Goal: Transaction & Acquisition: Purchase product/service

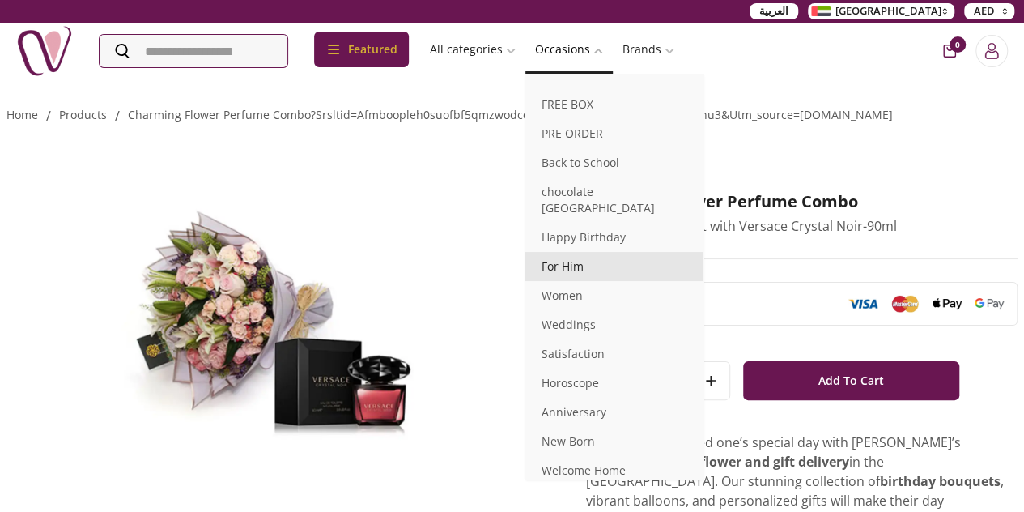
click at [704, 253] on link "For Him" at bounding box center [614, 266] width 178 height 29
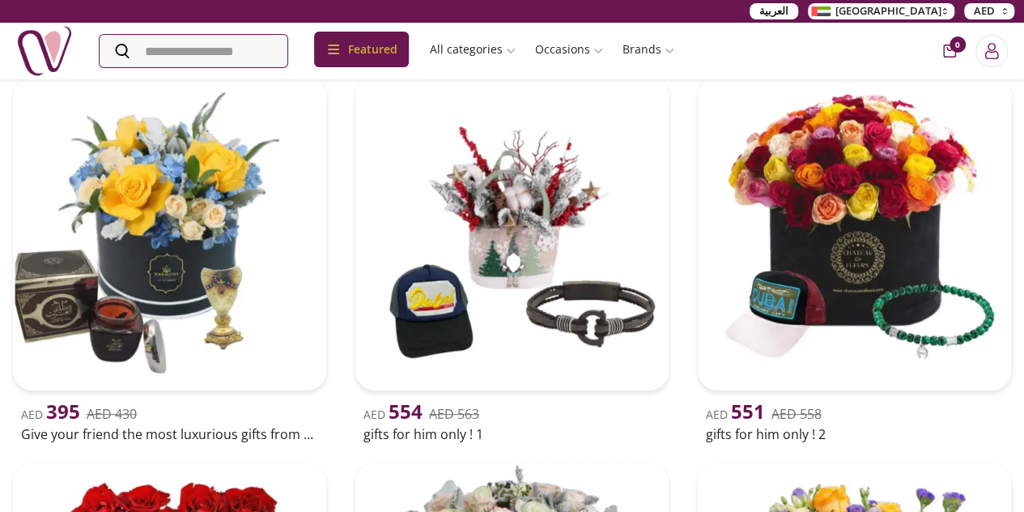
scroll to position [238, 0]
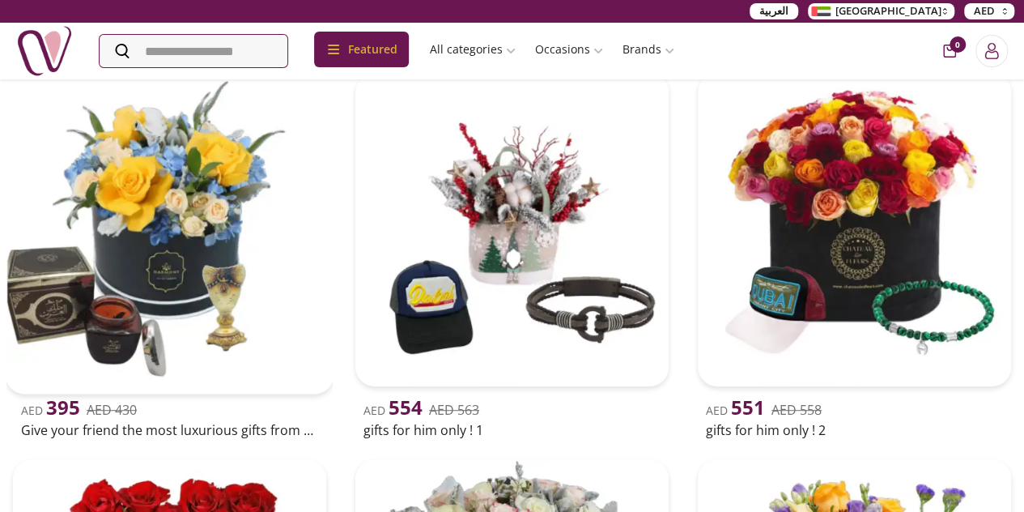
click at [117, 213] on img at bounding box center [169, 229] width 329 height 329
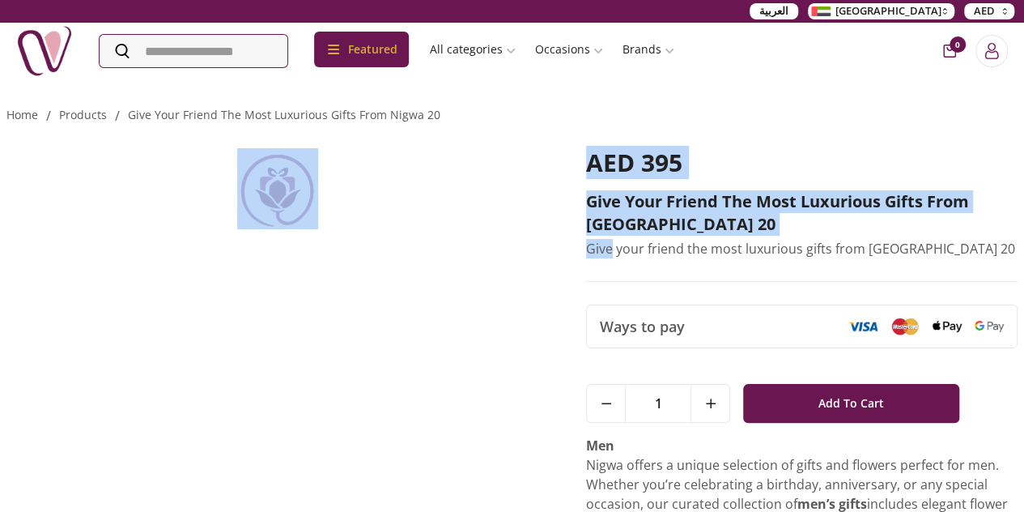
click at [120, 206] on div "AED 395 Give your friend the most luxurious gifts from Nigwa 20 Give your frien…" at bounding box center [511, 437] width 1011 height 623
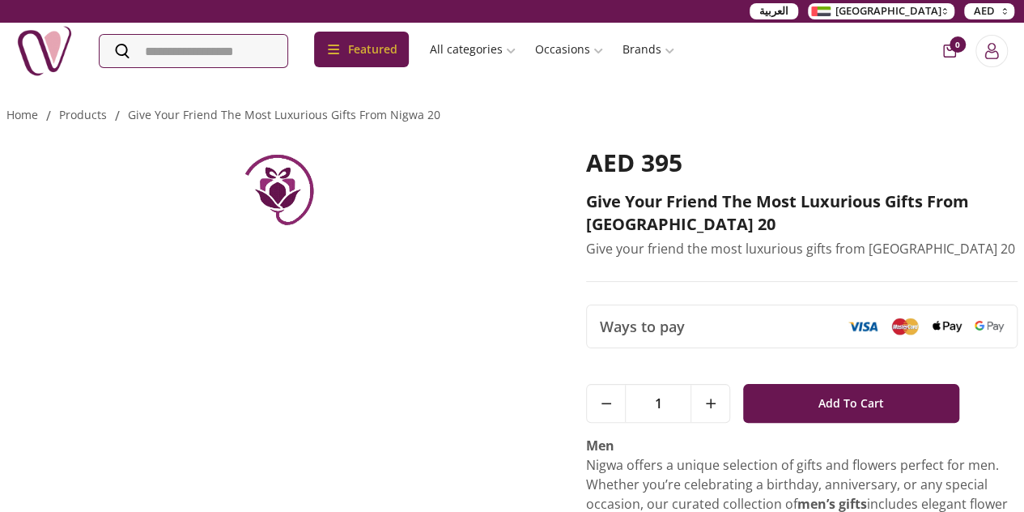
click at [820, 258] on div "AED 395 Give your friend the most luxurious gifts from Nigwa 20 Give your frien…" at bounding box center [802, 215] width 432 height 134
click at [419, 340] on img at bounding box center [277, 326] width 542 height 356
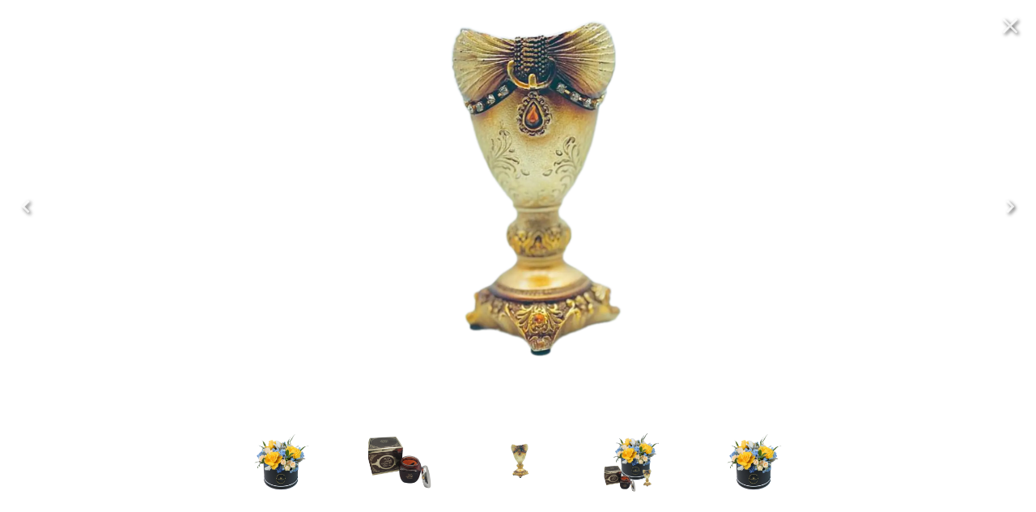
click at [1015, 198] on icon "Next" at bounding box center [1011, 207] width 26 height 26
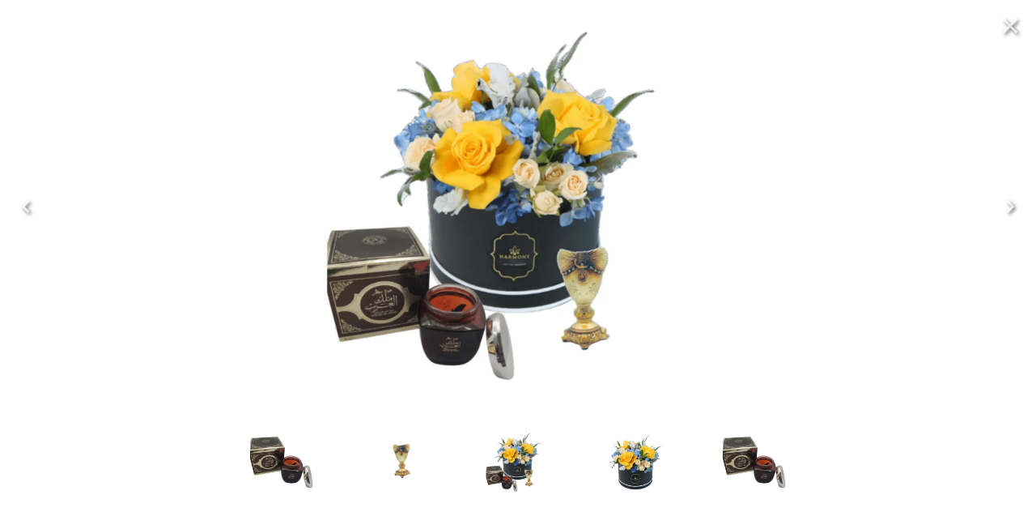
click at [1015, 198] on icon "Next" at bounding box center [1011, 207] width 26 height 26
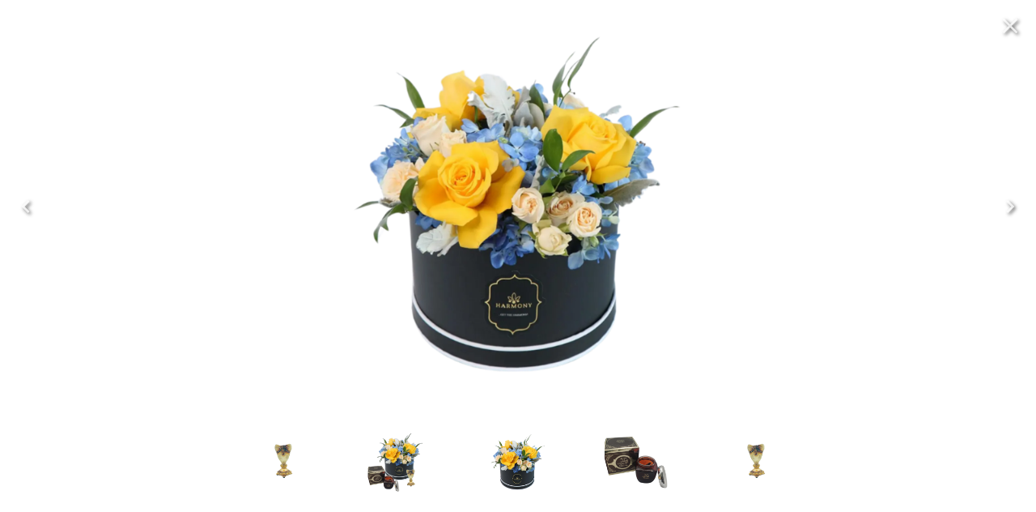
click at [1015, 198] on icon "Next" at bounding box center [1011, 207] width 26 height 26
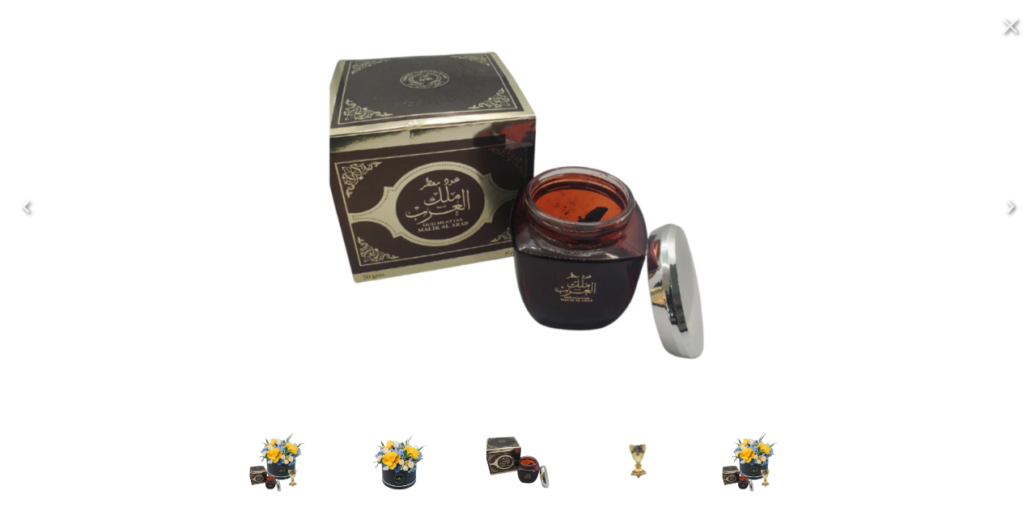
click at [1015, 198] on icon "Next" at bounding box center [1011, 207] width 26 height 26
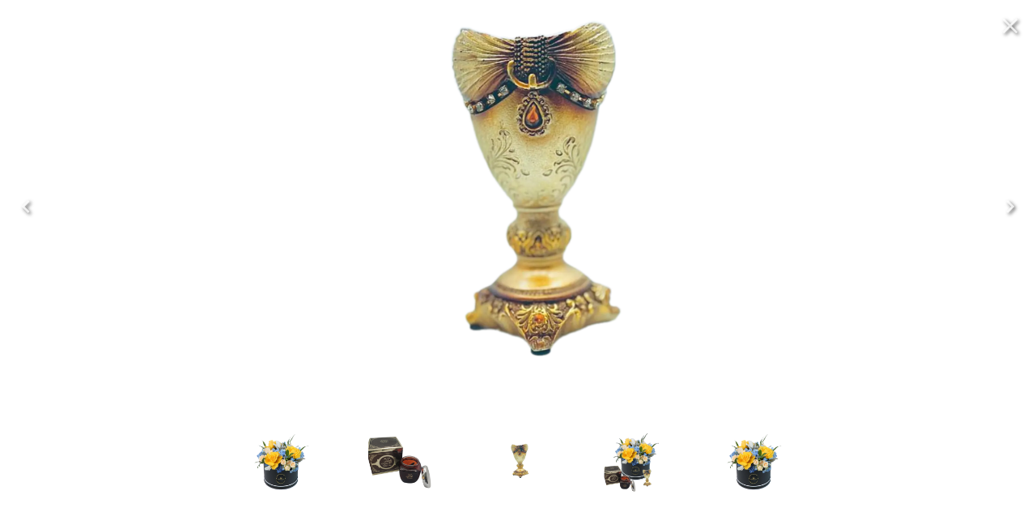
click at [1015, 198] on icon "Next" at bounding box center [1011, 207] width 26 height 26
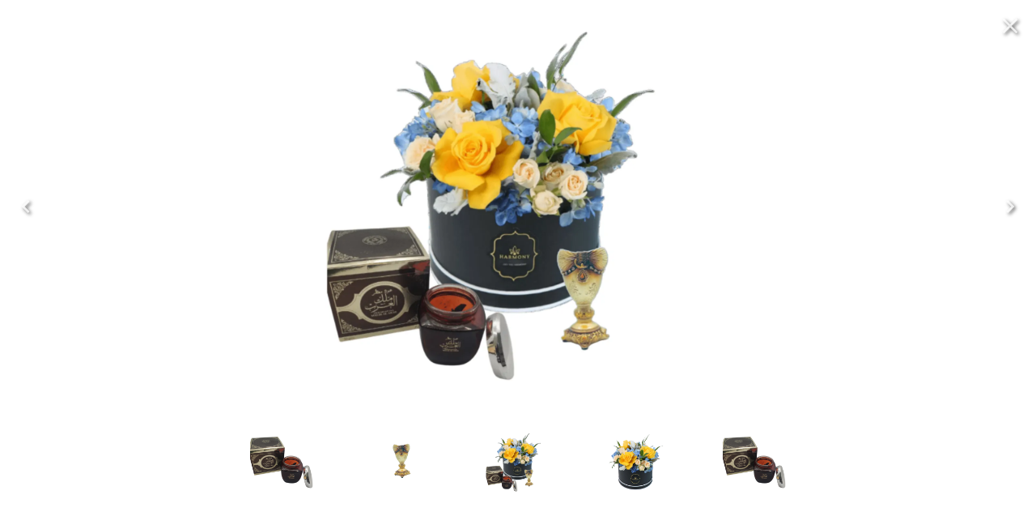
click at [1020, 22] on icon "Close" at bounding box center [1011, 26] width 26 height 26
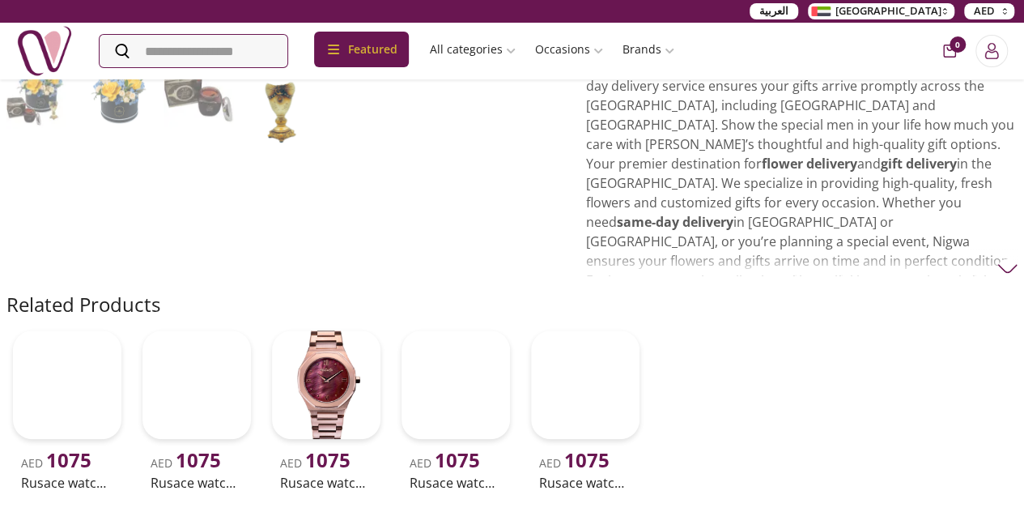
scroll to position [455, 0]
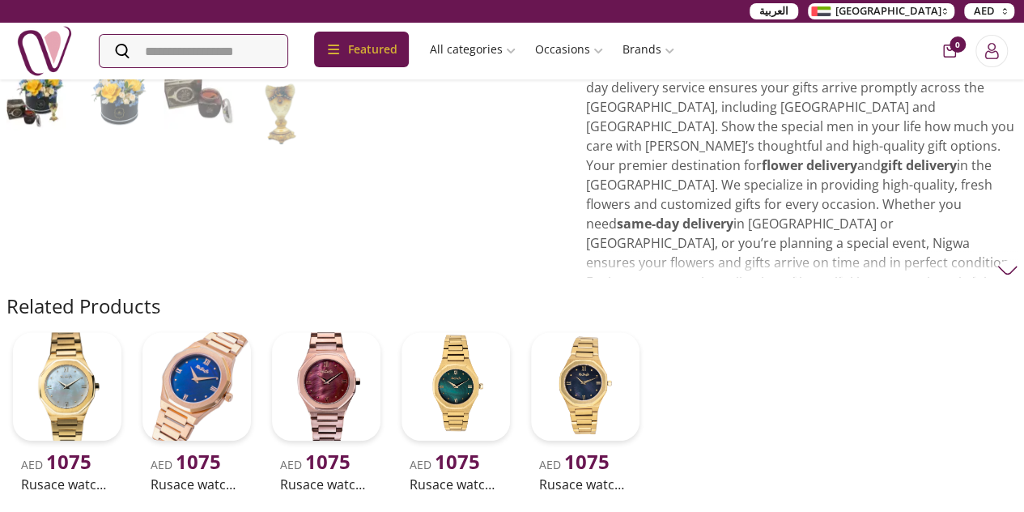
click at [998, 260] on img at bounding box center [1008, 270] width 20 height 20
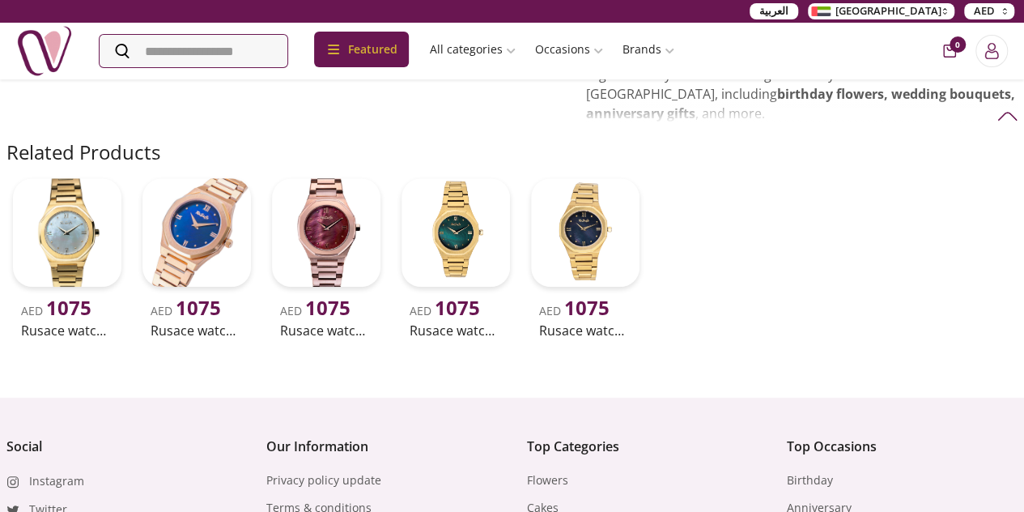
scroll to position [0, 0]
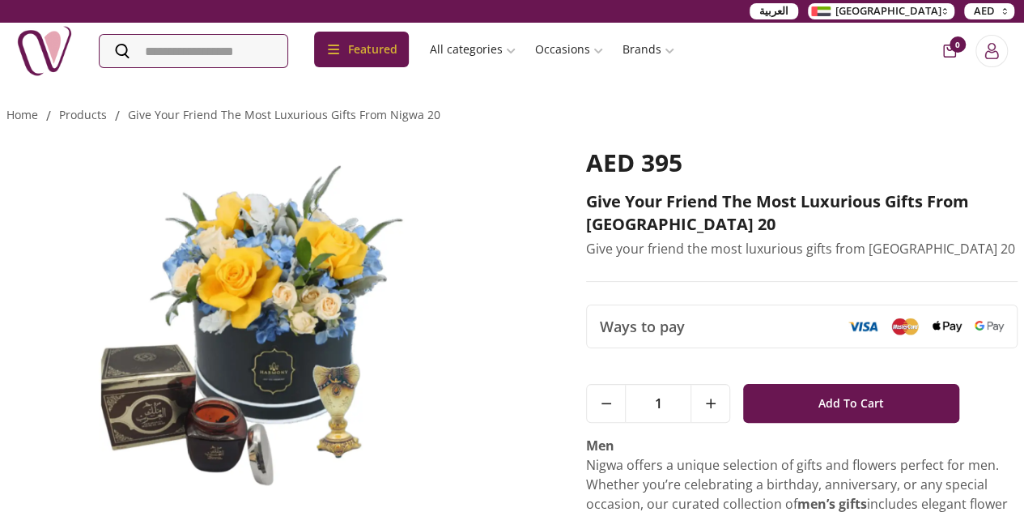
scroll to position [238, 0]
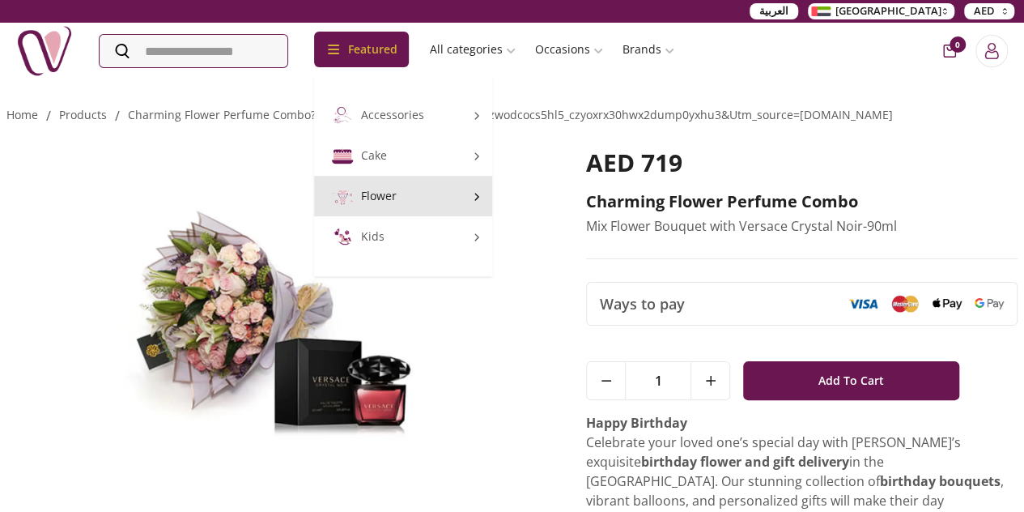
click at [402, 204] on link "Flower" at bounding box center [403, 196] width 178 height 40
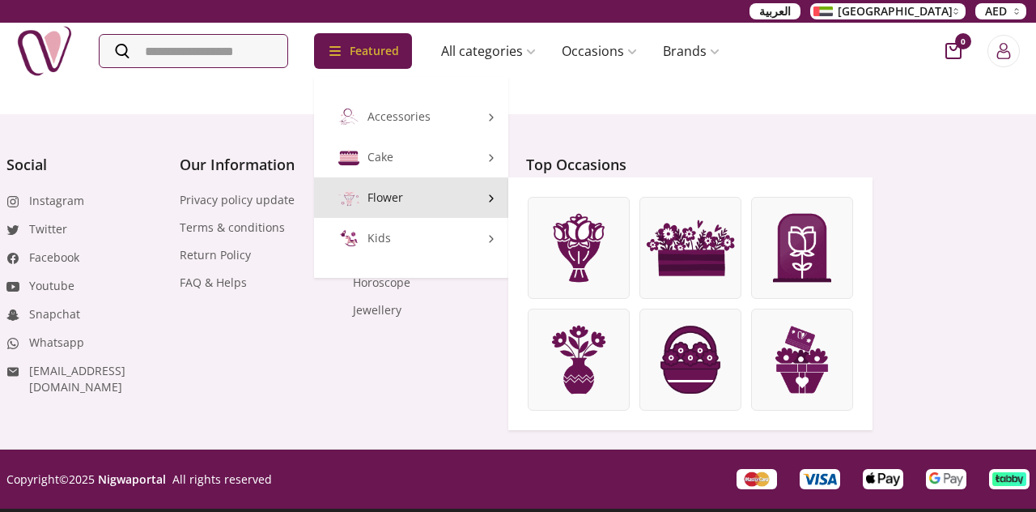
click at [468, 198] on link "Flower" at bounding box center [411, 197] width 194 height 40
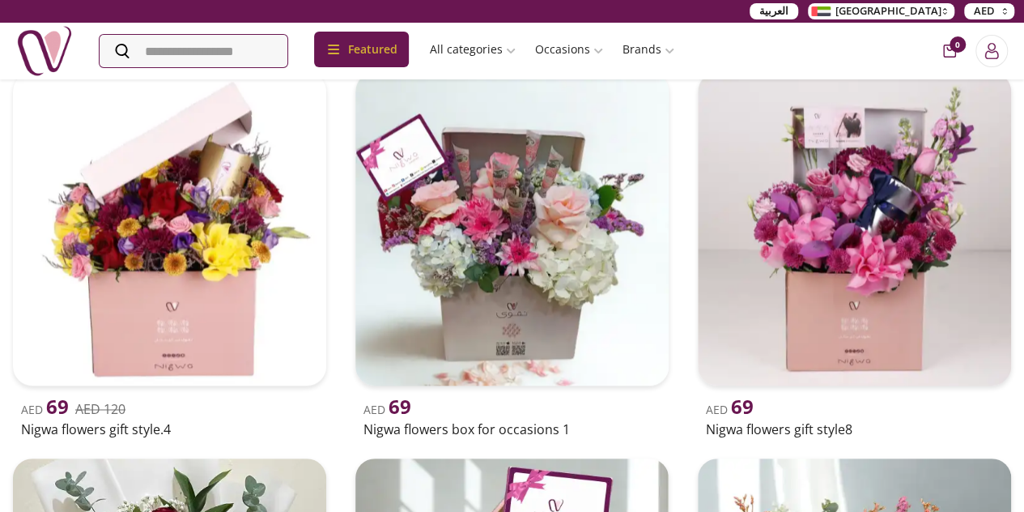
scroll to position [1130, 0]
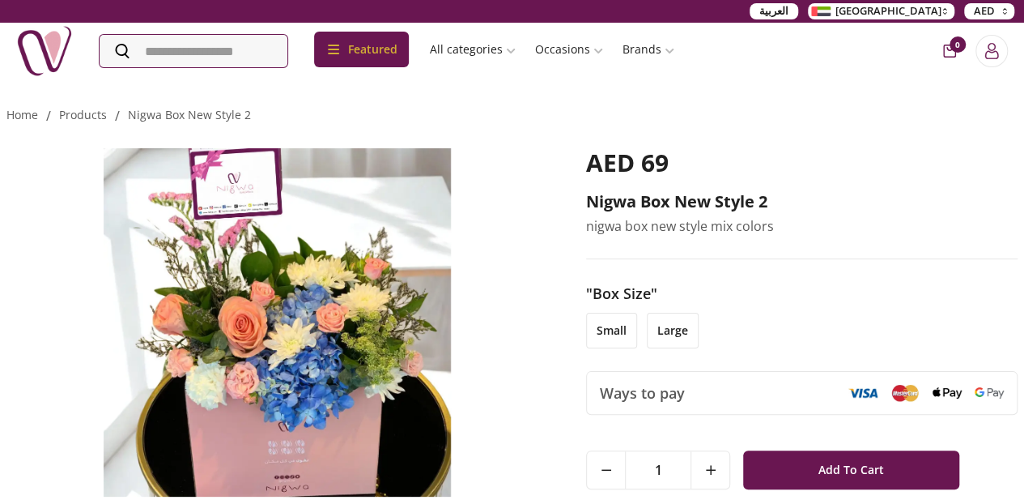
click at [672, 341] on li "large" at bounding box center [673, 331] width 52 height 36
click at [637, 331] on li "small" at bounding box center [611, 331] width 51 height 36
click at [682, 325] on li "large" at bounding box center [673, 331] width 52 height 36
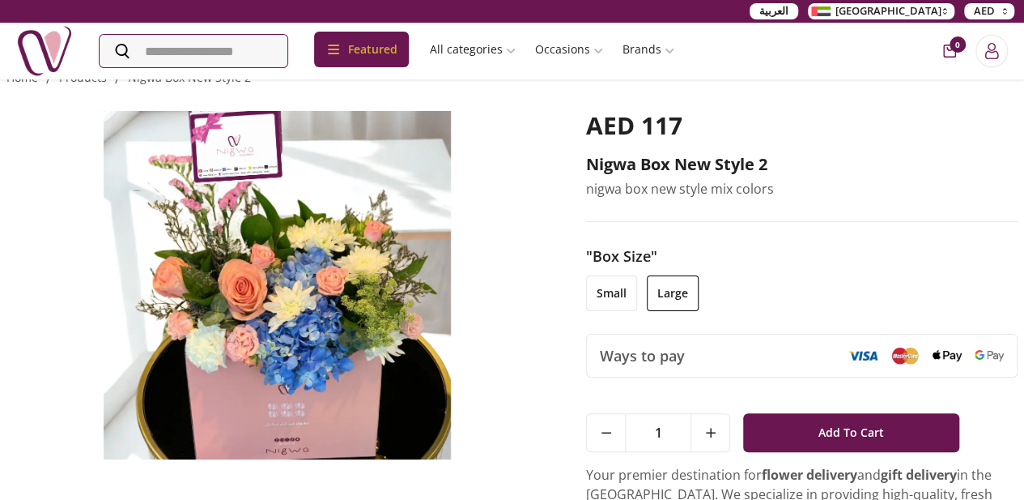
scroll to position [39, 0]
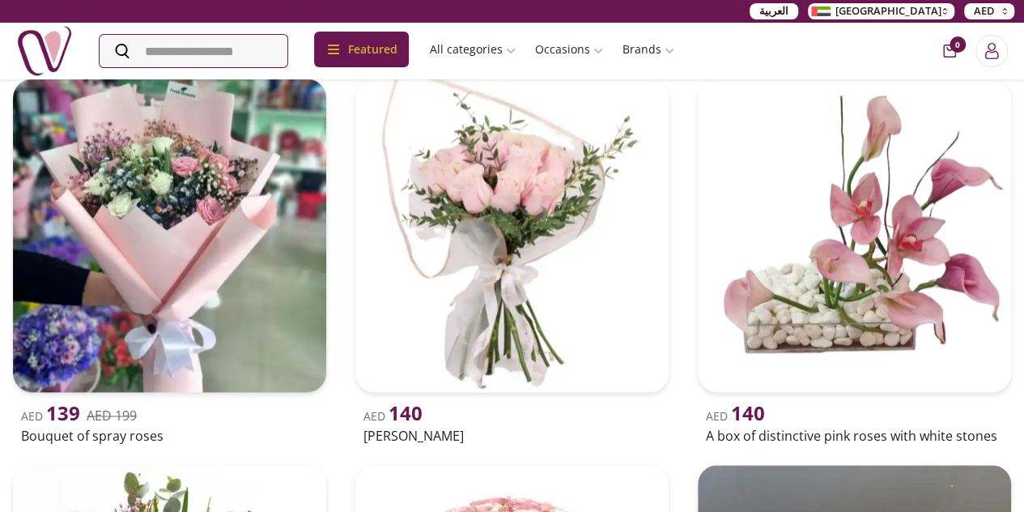
scroll to position [7218, 0]
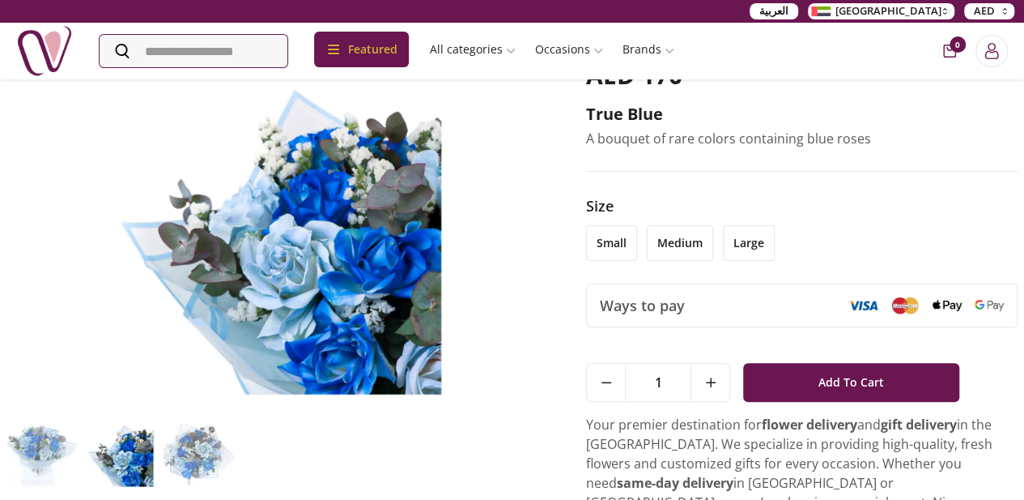
scroll to position [80, 0]
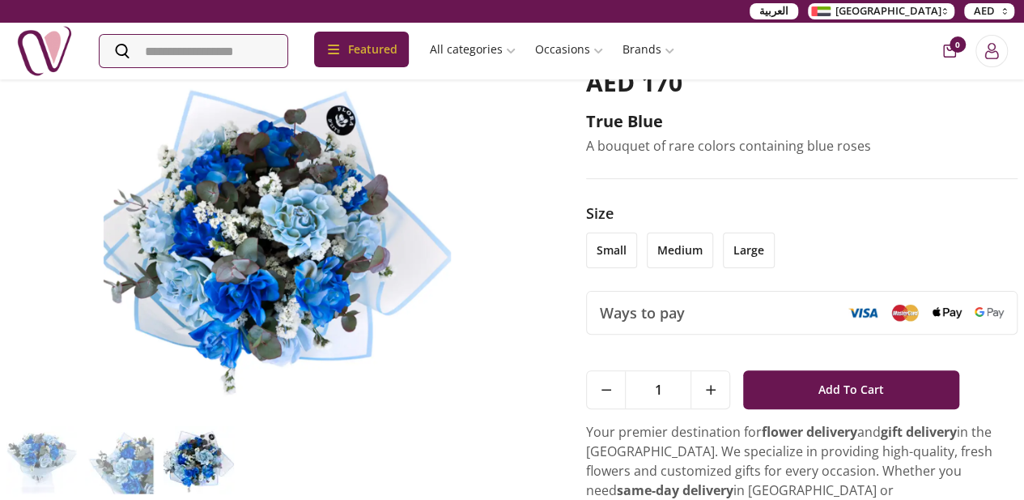
click at [713, 254] on li "medium" at bounding box center [680, 250] width 66 height 36
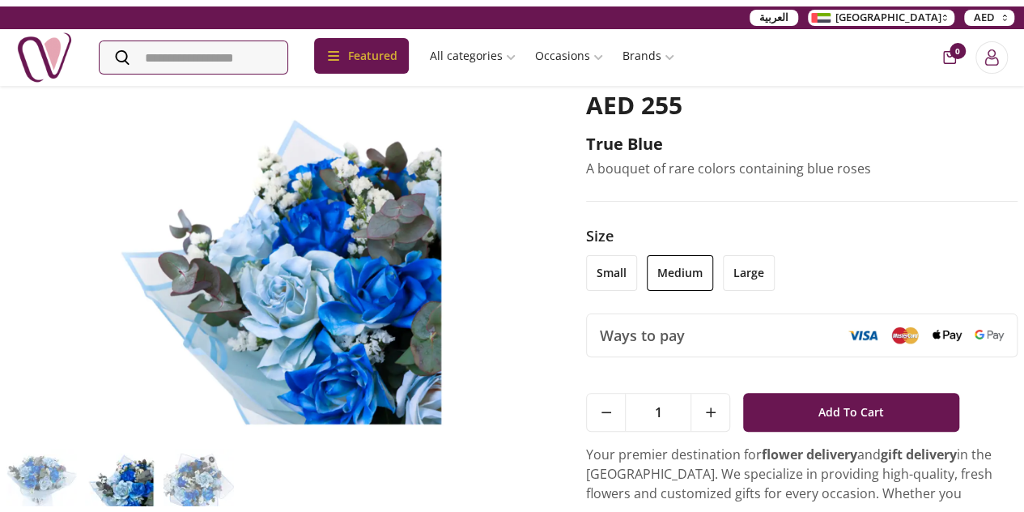
scroll to position [0, 0]
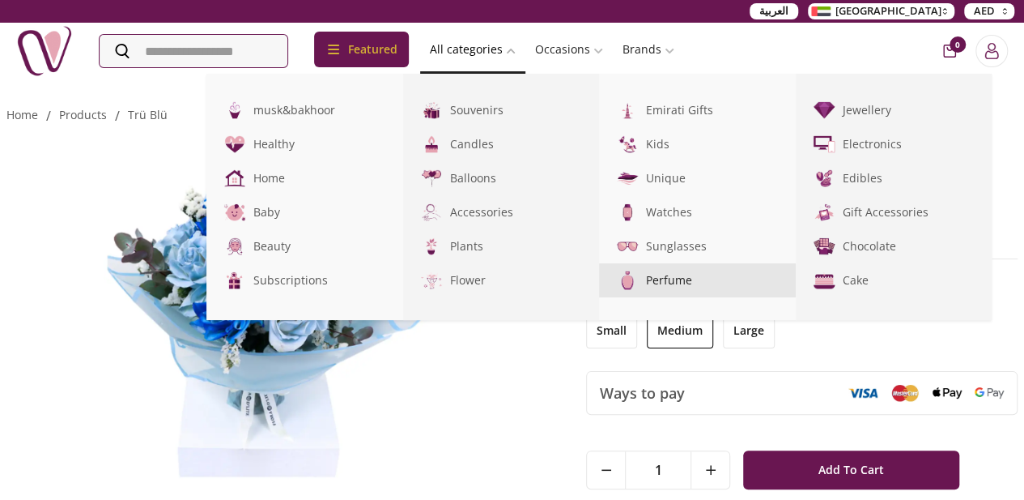
click at [724, 284] on link "Perfume" at bounding box center [697, 280] width 197 height 34
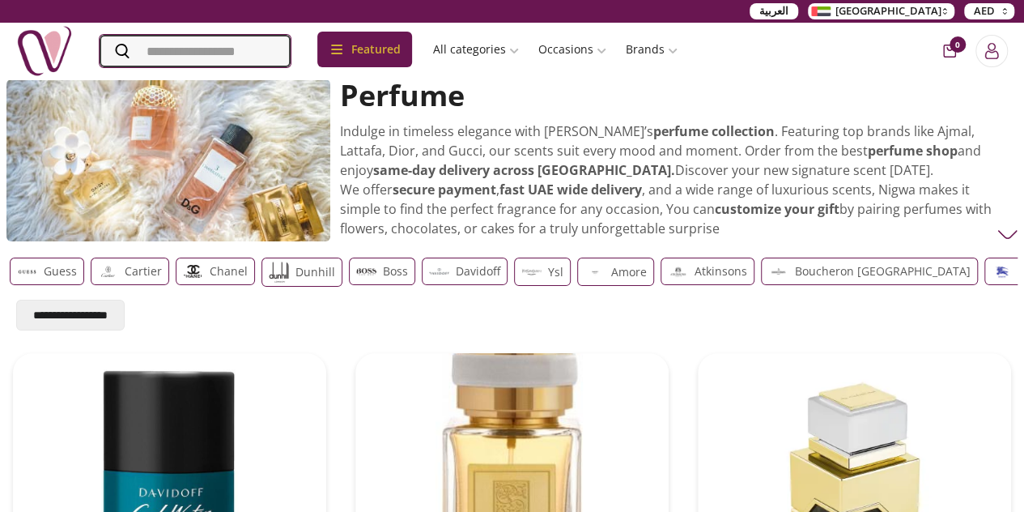
click at [272, 62] on input "Search" at bounding box center [195, 51] width 191 height 32
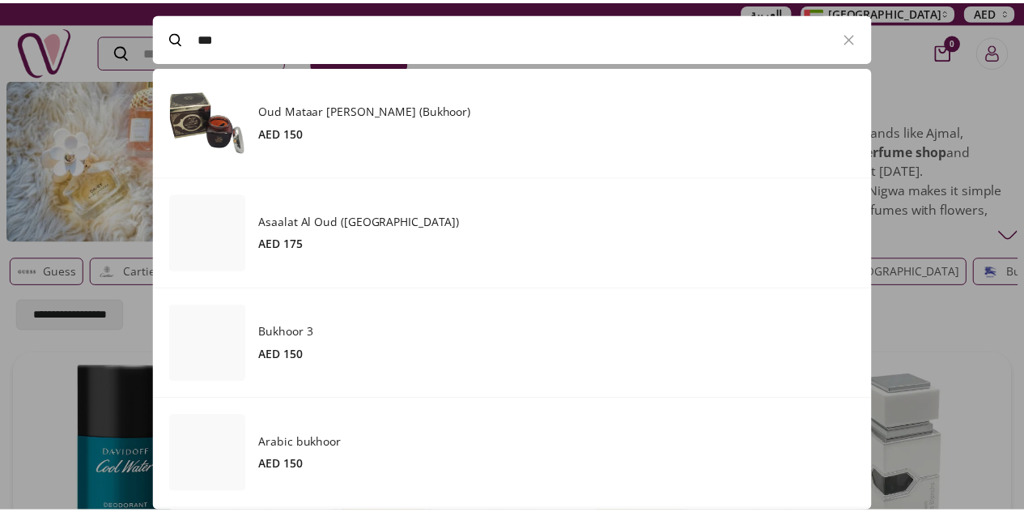
scroll to position [445, 727]
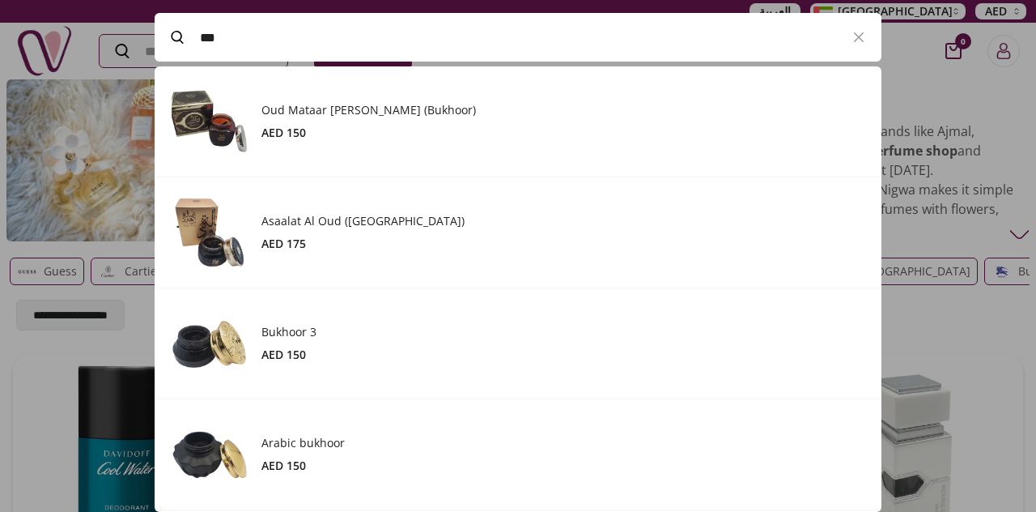
type input "***"
click at [387, 53] on input "***" at bounding box center [518, 37] width 636 height 45
click at [1023, 139] on div at bounding box center [518, 256] width 1036 height 512
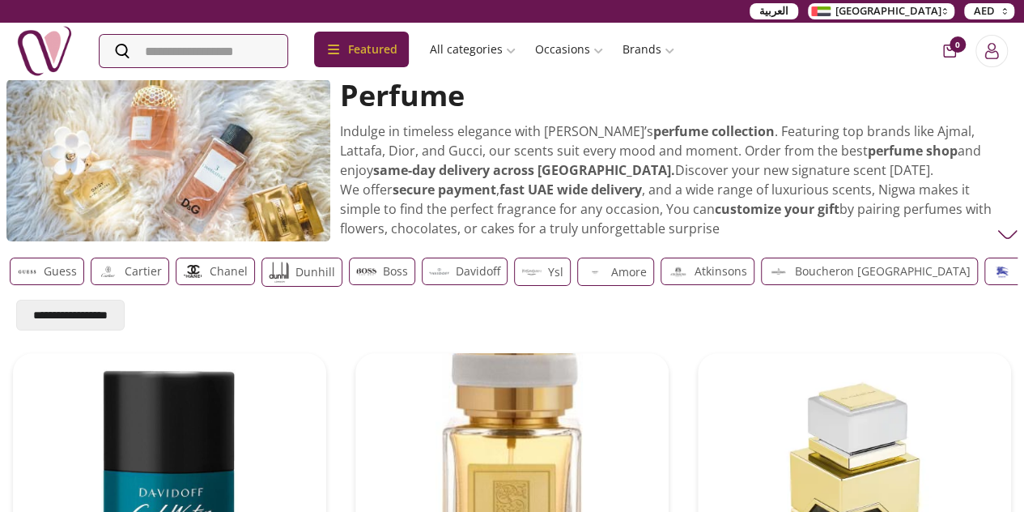
scroll to position [36, 0]
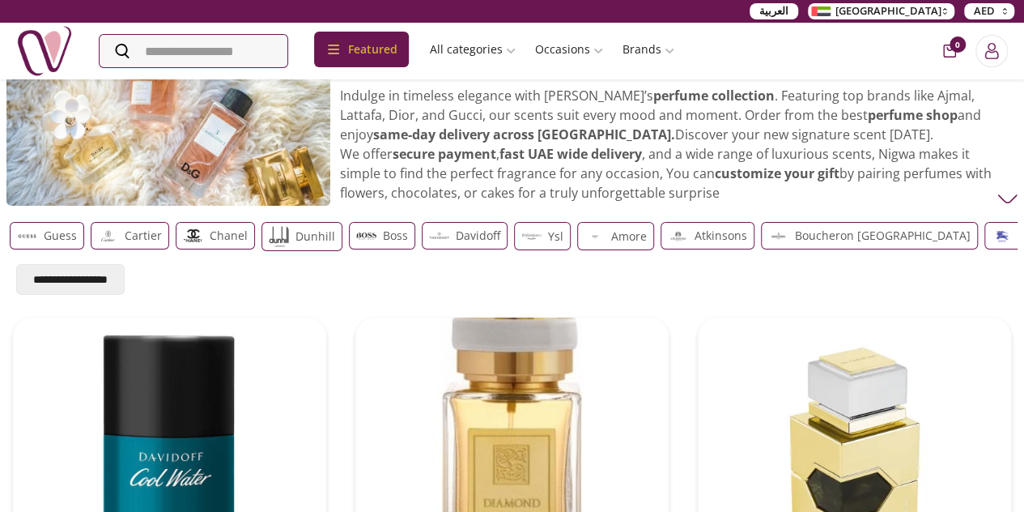
click at [999, 199] on img at bounding box center [1008, 199] width 20 height 20
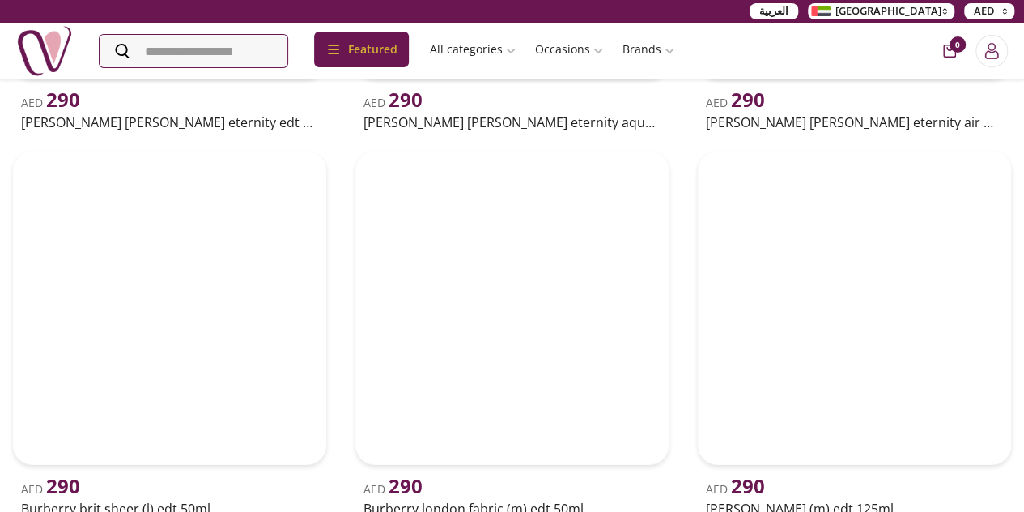
scroll to position [11404, 0]
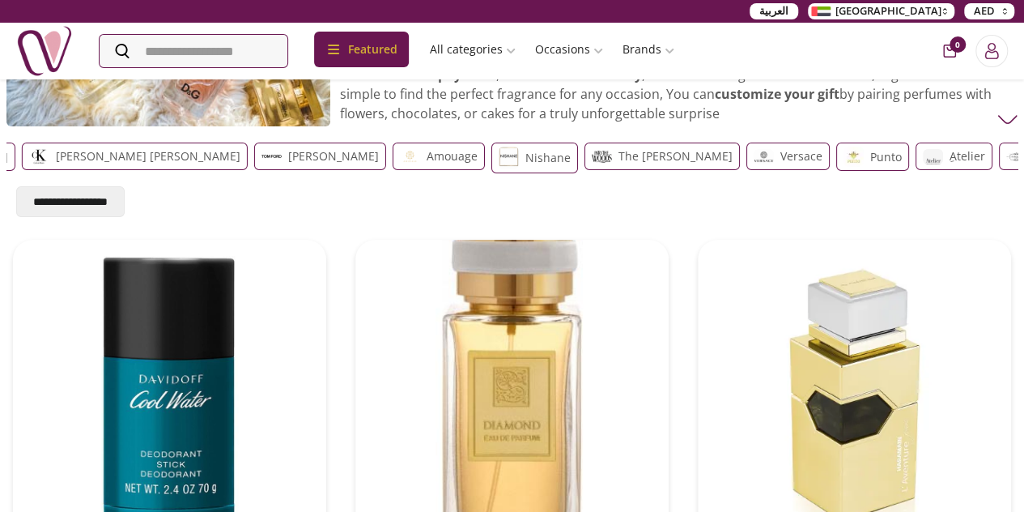
scroll to position [0, 0]
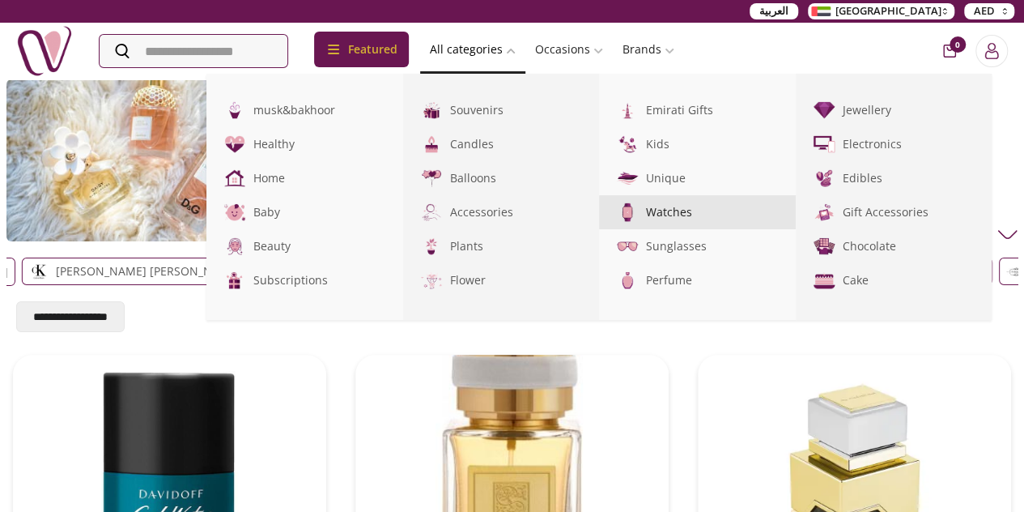
click at [737, 210] on link "Watches" at bounding box center [697, 212] width 197 height 34
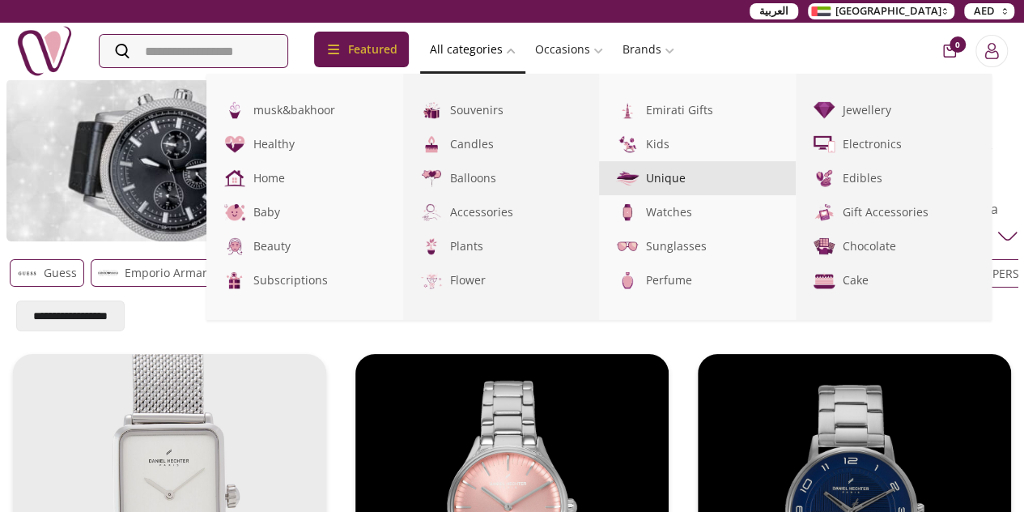
click at [742, 188] on link "Unique" at bounding box center [697, 178] width 197 height 34
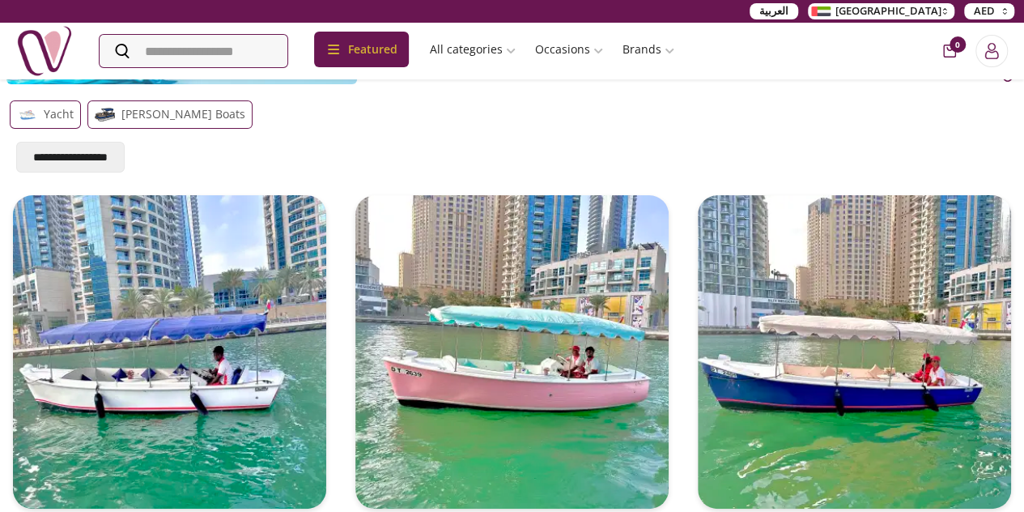
scroll to position [160, 0]
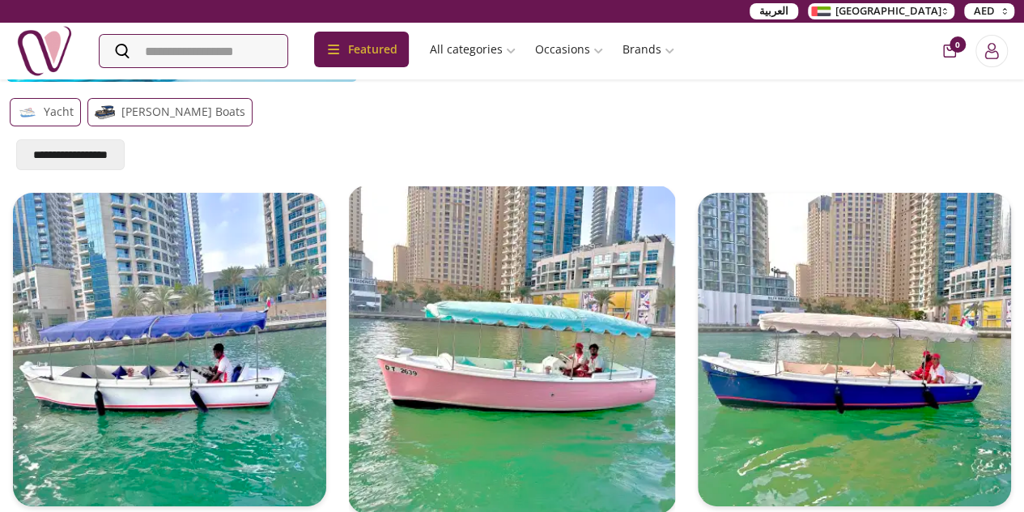
click at [448, 266] on img at bounding box center [511, 349] width 329 height 329
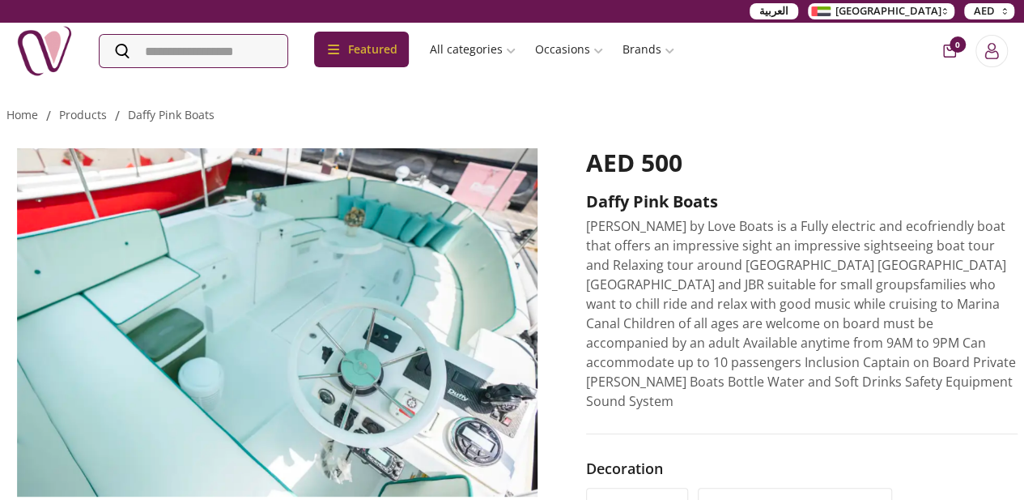
click at [18, 6] on div "العربية UAE AED" at bounding box center [512, 11] width 1024 height 23
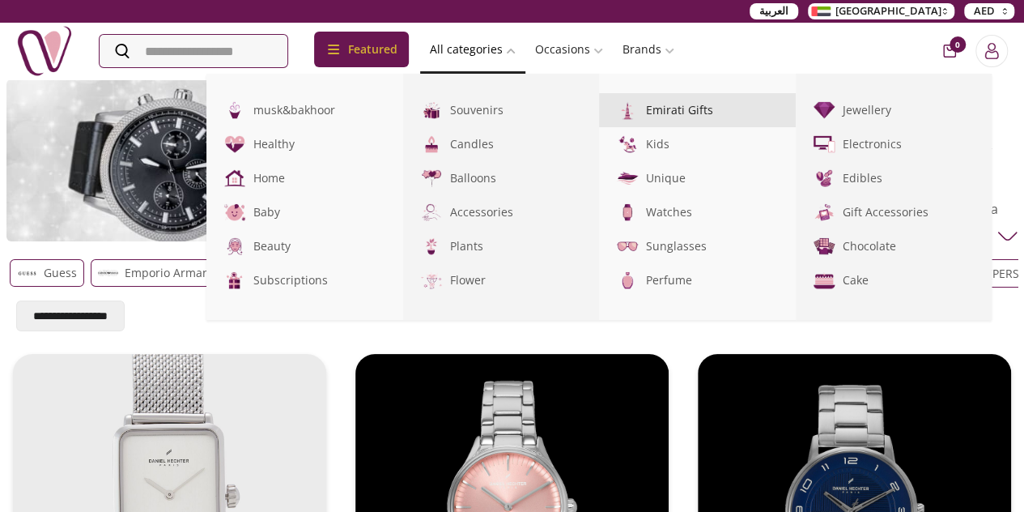
click at [734, 127] on link "Emirati Gifts" at bounding box center [697, 110] width 197 height 34
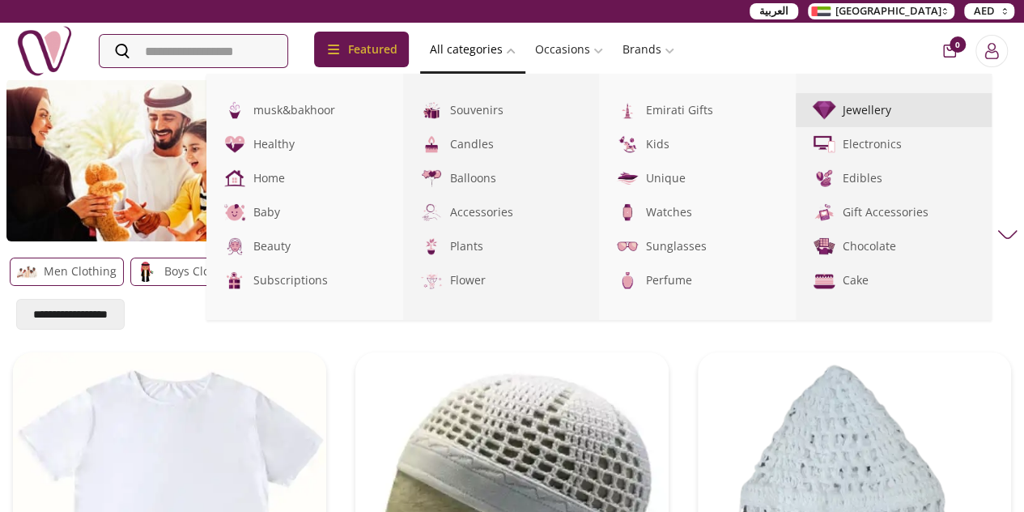
click at [962, 111] on link "Jewellery" at bounding box center [894, 110] width 197 height 34
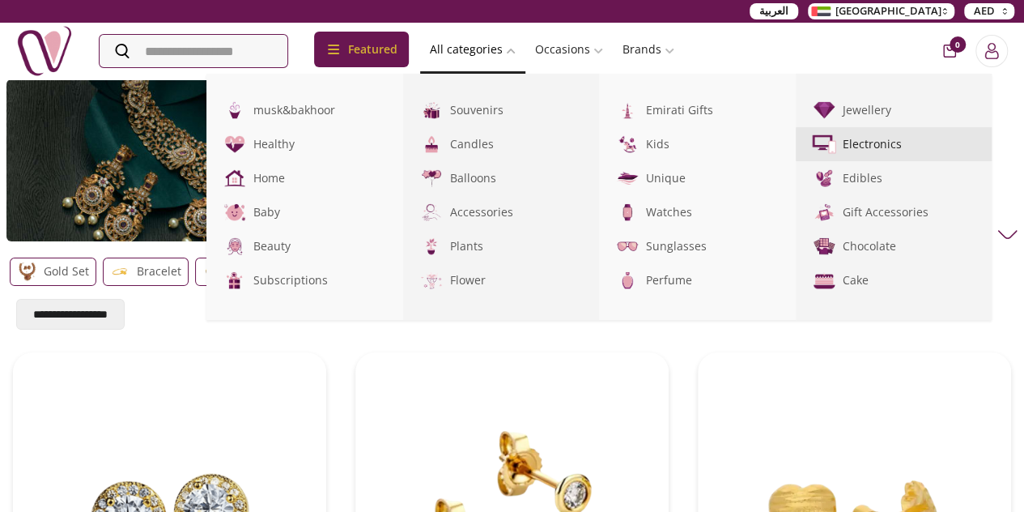
click at [837, 153] on img at bounding box center [823, 144] width 27 height 27
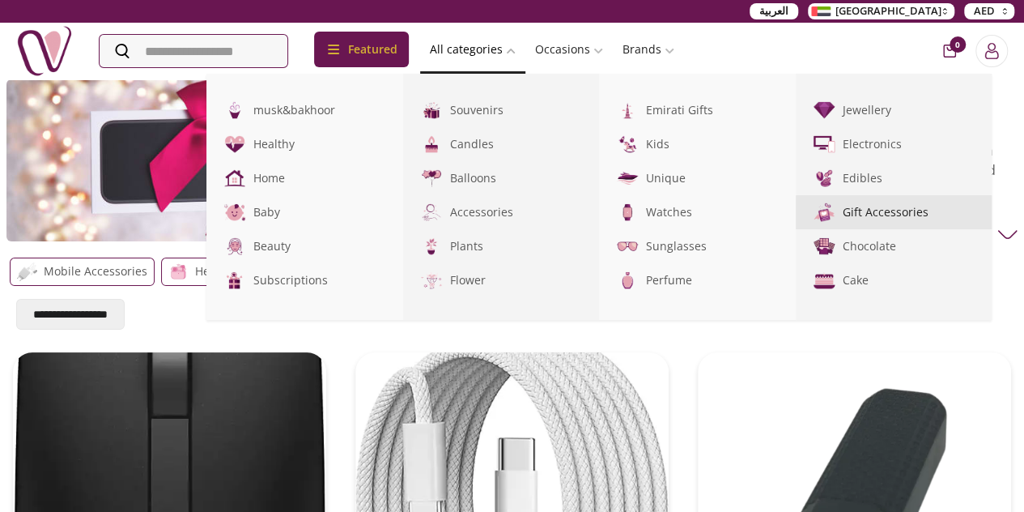
click at [968, 223] on link "Gift Accessories" at bounding box center [894, 212] width 197 height 34
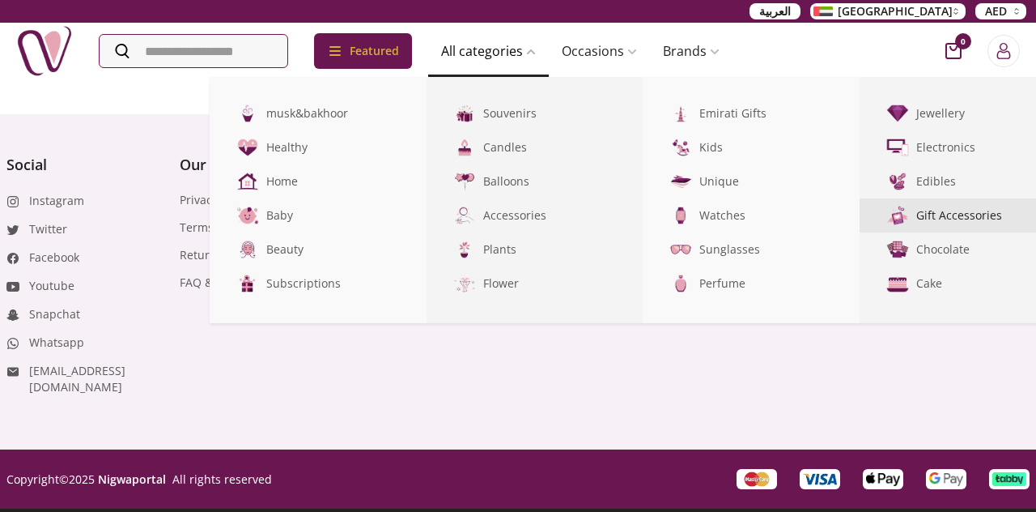
click at [968, 223] on link "Gift Accessories" at bounding box center [968, 215] width 217 height 34
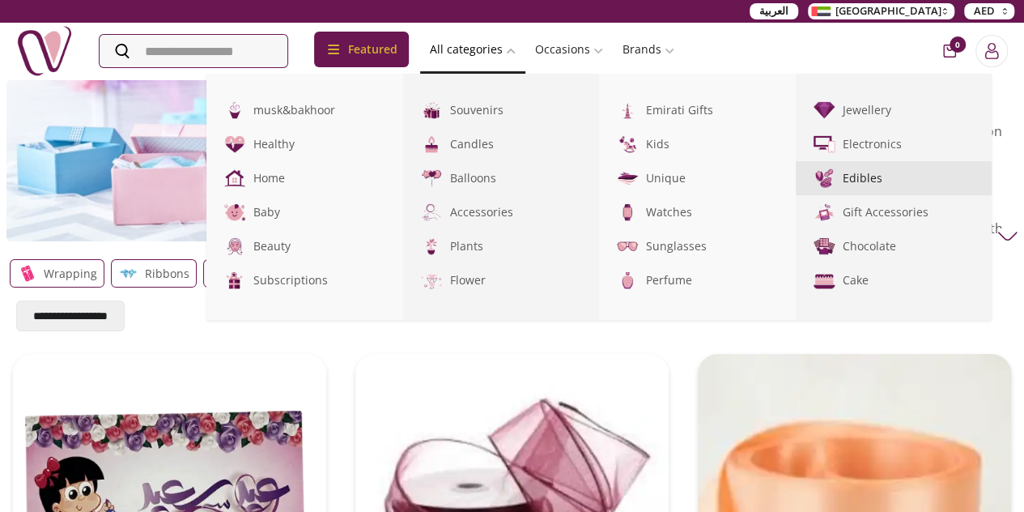
click at [837, 172] on img at bounding box center [823, 178] width 27 height 27
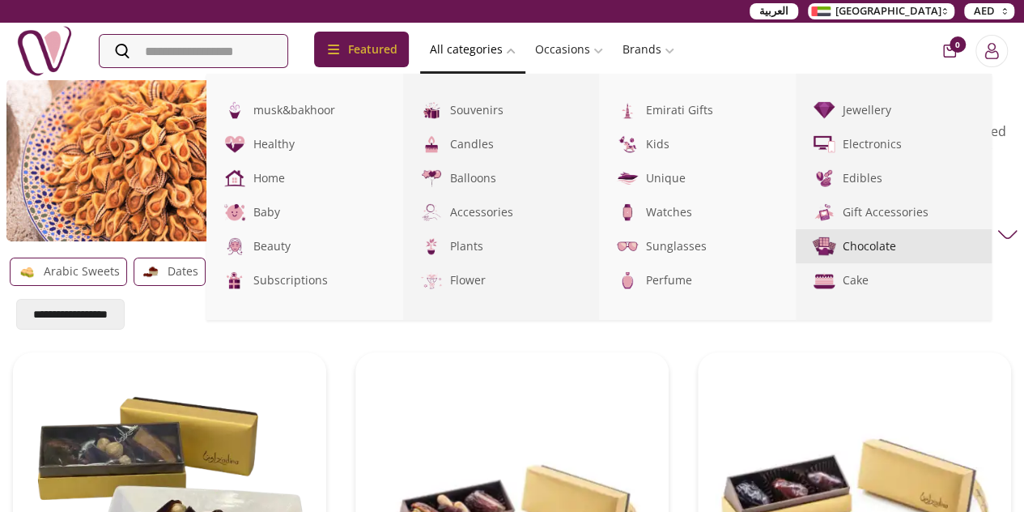
click at [946, 260] on link "Chocolate" at bounding box center [894, 246] width 197 height 34
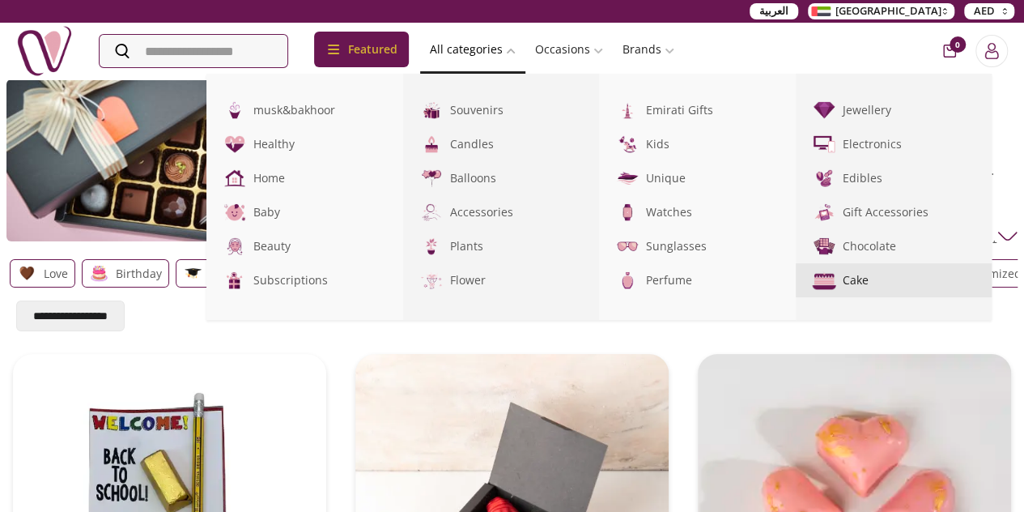
click at [980, 284] on link "Cake" at bounding box center [894, 280] width 197 height 34
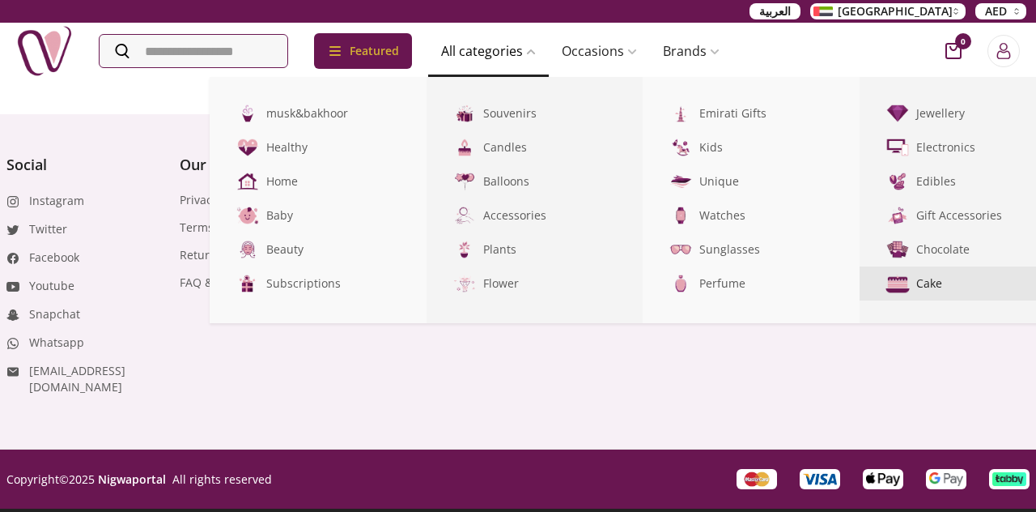
click at [980, 284] on link "Cake" at bounding box center [968, 283] width 217 height 34
click at [957, 287] on link "Cake" at bounding box center [968, 283] width 217 height 34
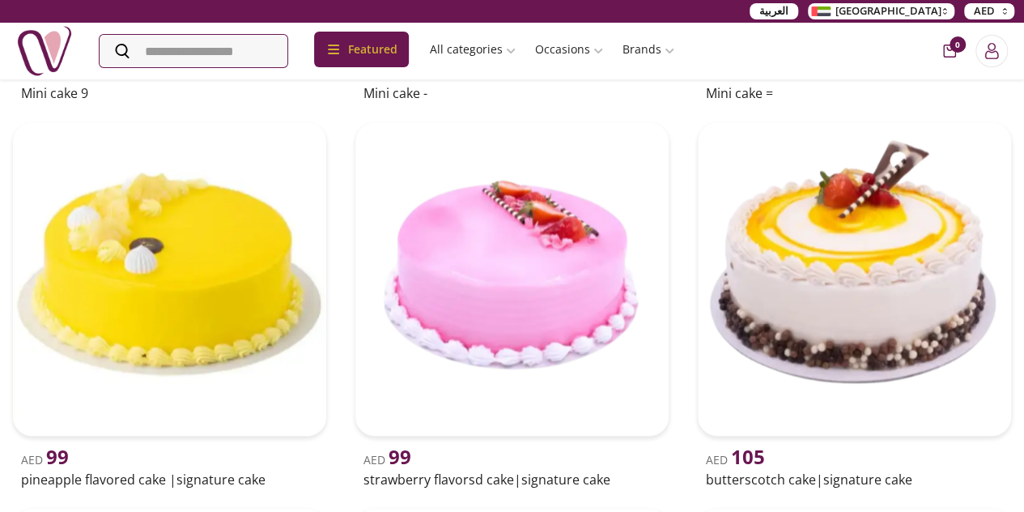
scroll to position [7211, 0]
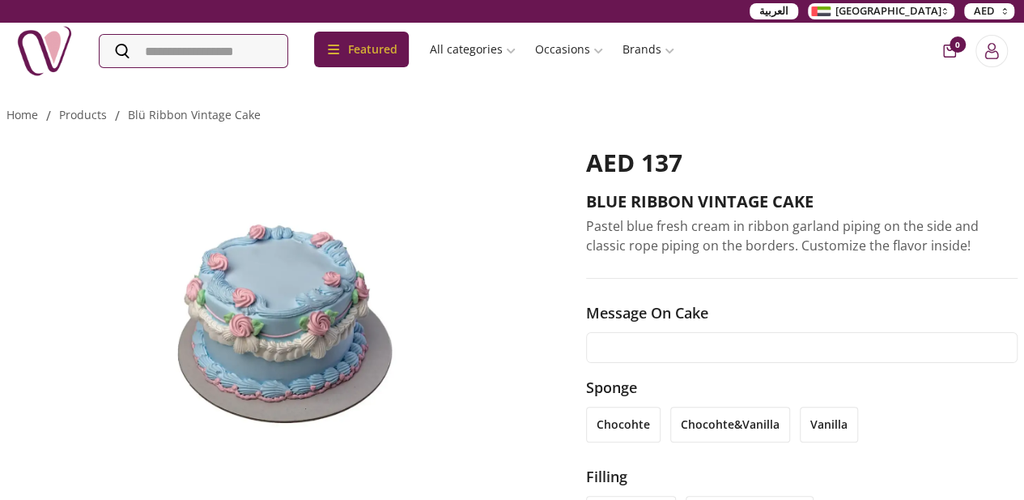
click at [682, 341] on input "text" at bounding box center [802, 347] width 432 height 31
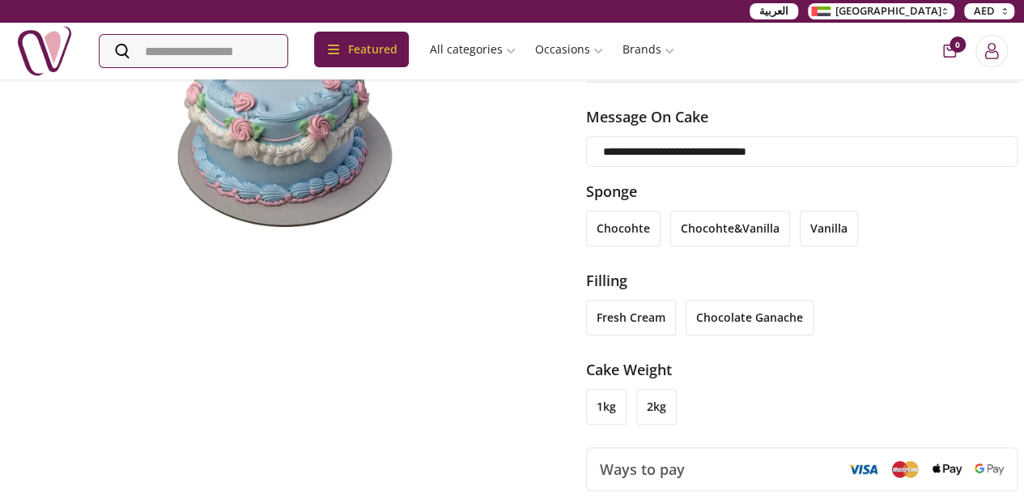
scroll to position [189, 0]
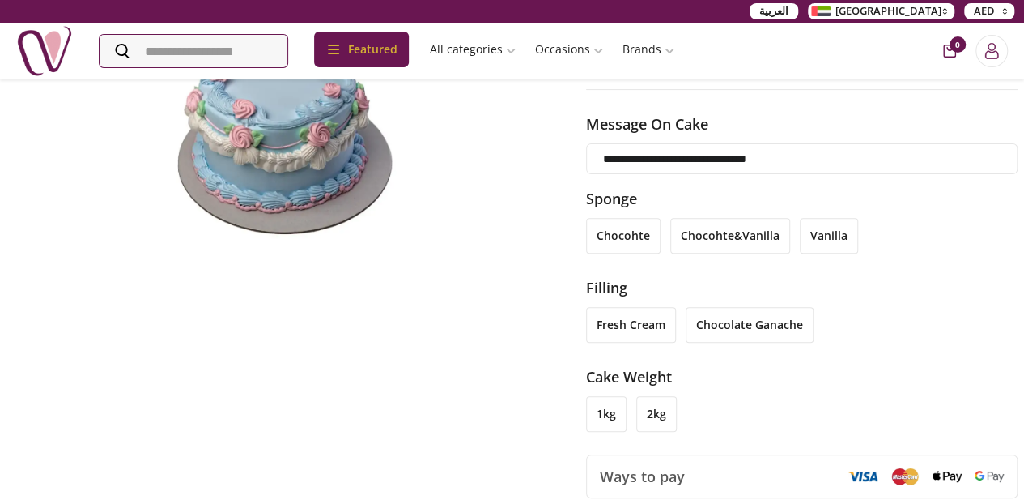
type input "**********"
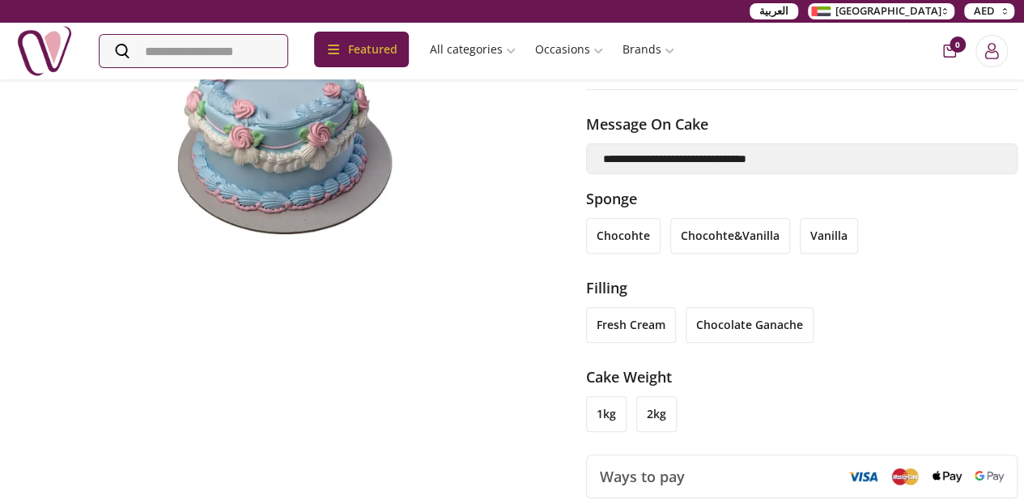
click at [657, 415] on li "2kg" at bounding box center [656, 414] width 40 height 36
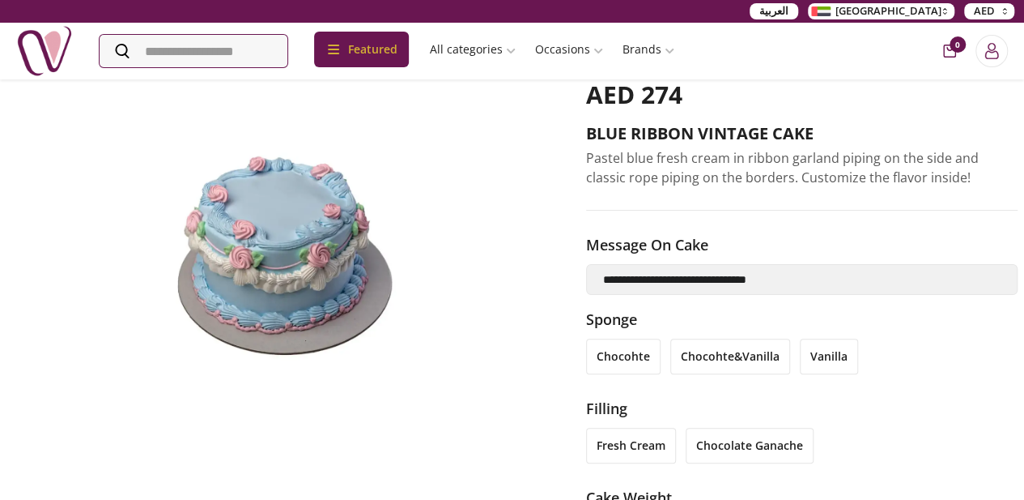
scroll to position [77, 0]
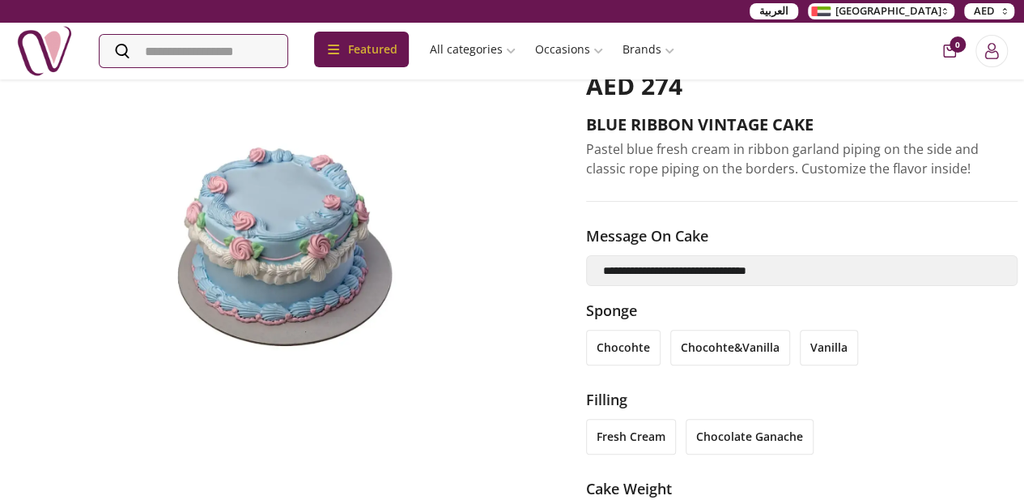
click at [633, 342] on li "chocohte" at bounding box center [623, 348] width 74 height 36
click at [662, 434] on li "fresh cream" at bounding box center [631, 437] width 90 height 36
click at [707, 430] on li "chocolate ganache" at bounding box center [750, 437] width 128 height 36
click at [645, 342] on li "chocohte" at bounding box center [623, 348] width 74 height 36
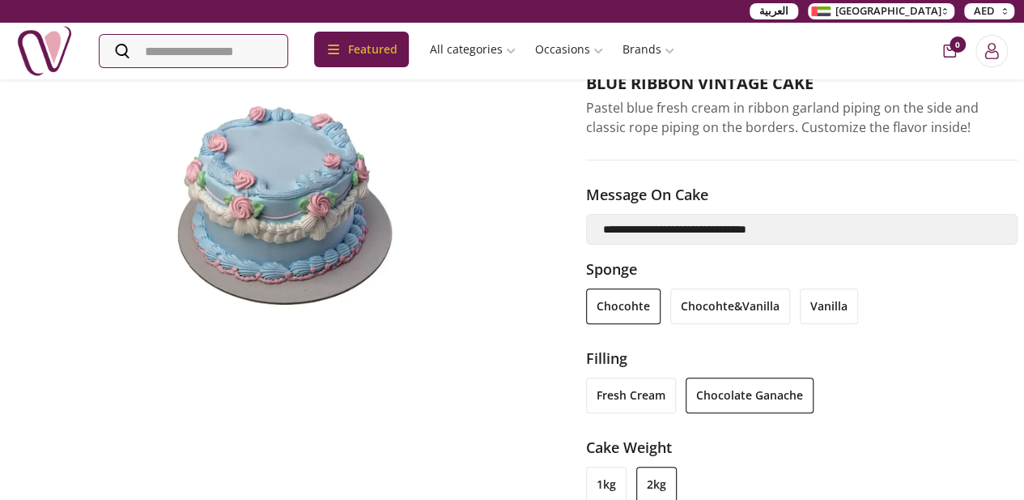
scroll to position [241, 0]
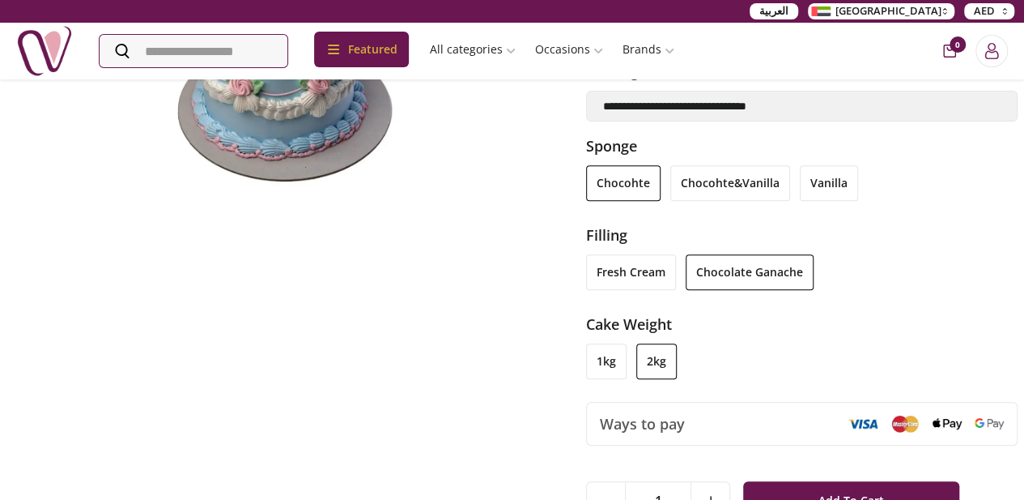
click at [608, 367] on li "1kg" at bounding box center [606, 361] width 40 height 36
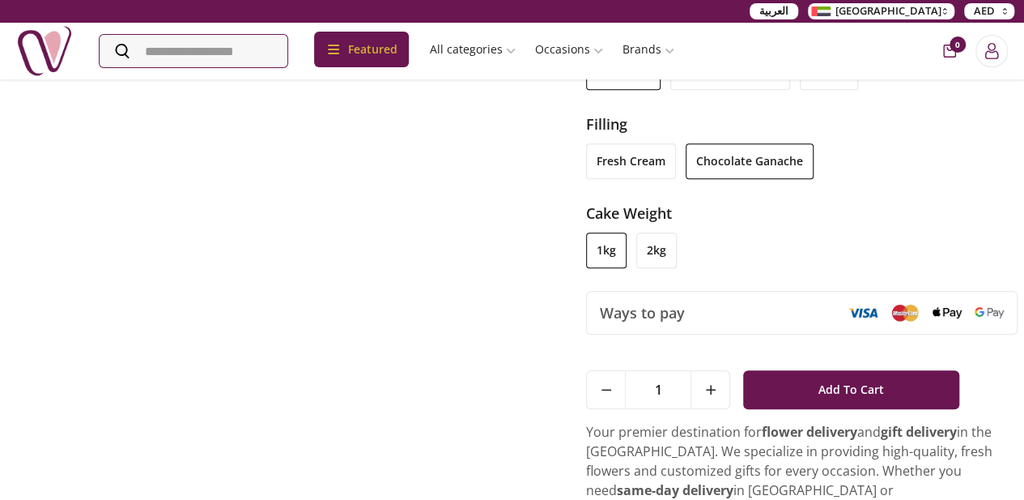
scroll to position [355, 0]
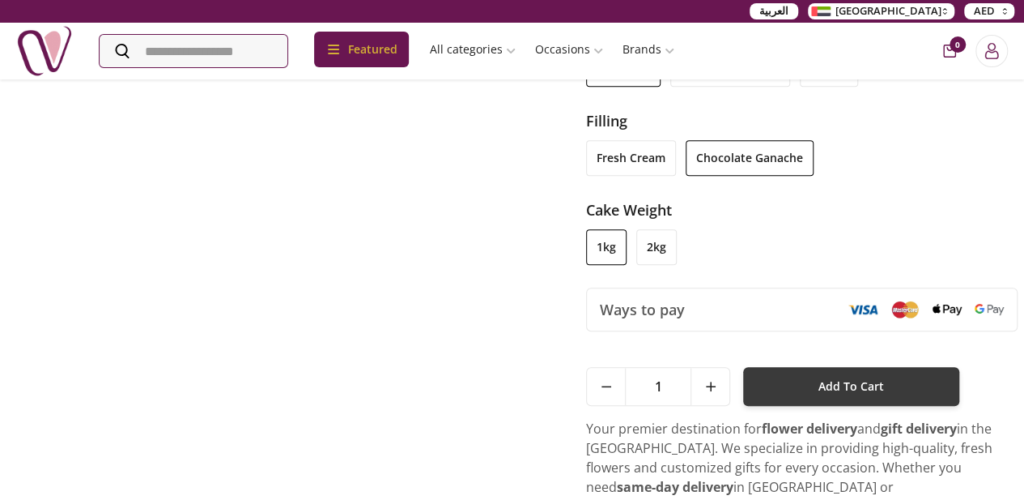
click at [847, 377] on button "Add To Cart" at bounding box center [850, 386] width 215 height 39
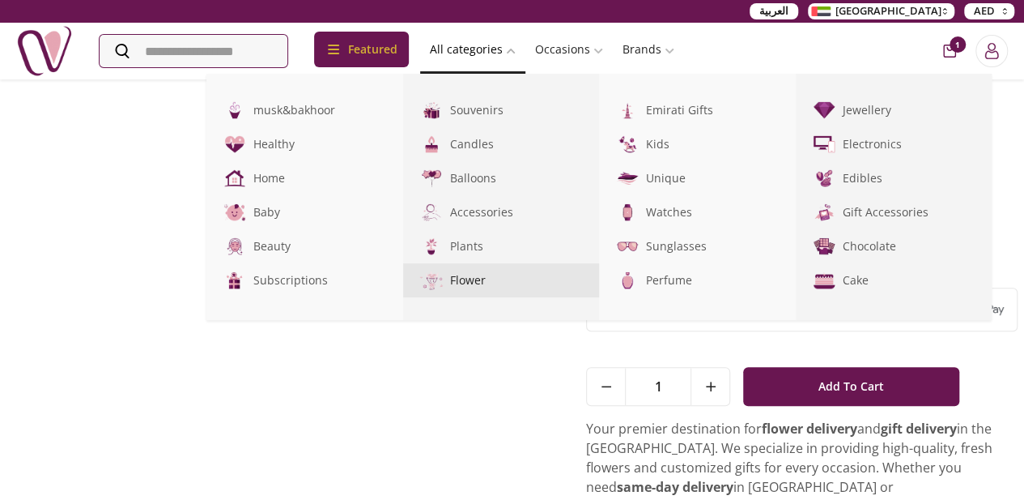
click at [517, 279] on link "Flower" at bounding box center [501, 280] width 197 height 34
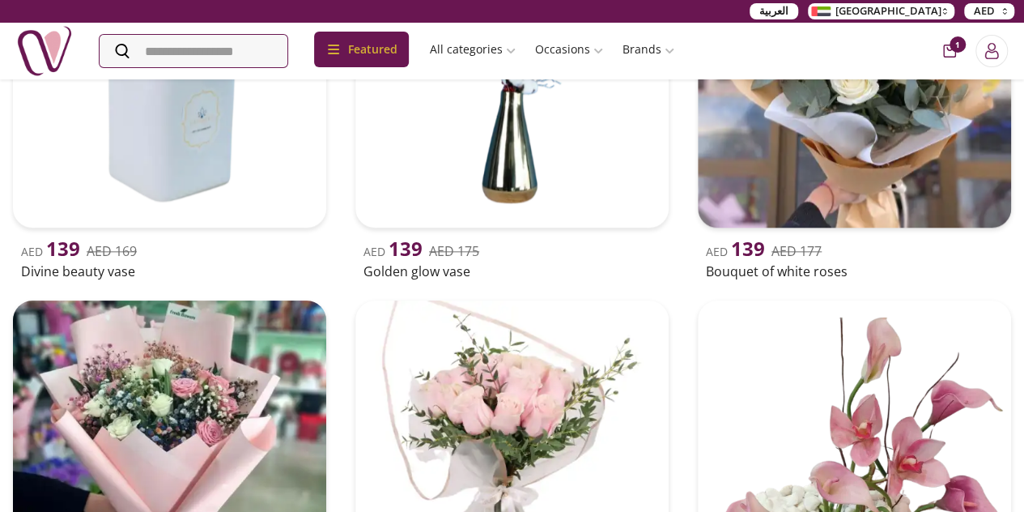
scroll to position [7038, 0]
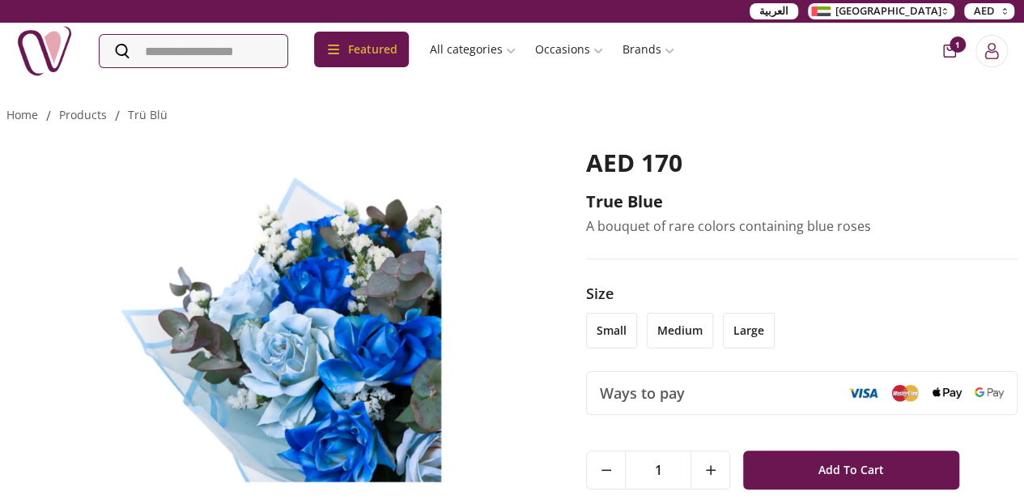
click at [681, 338] on li "medium" at bounding box center [680, 331] width 66 height 36
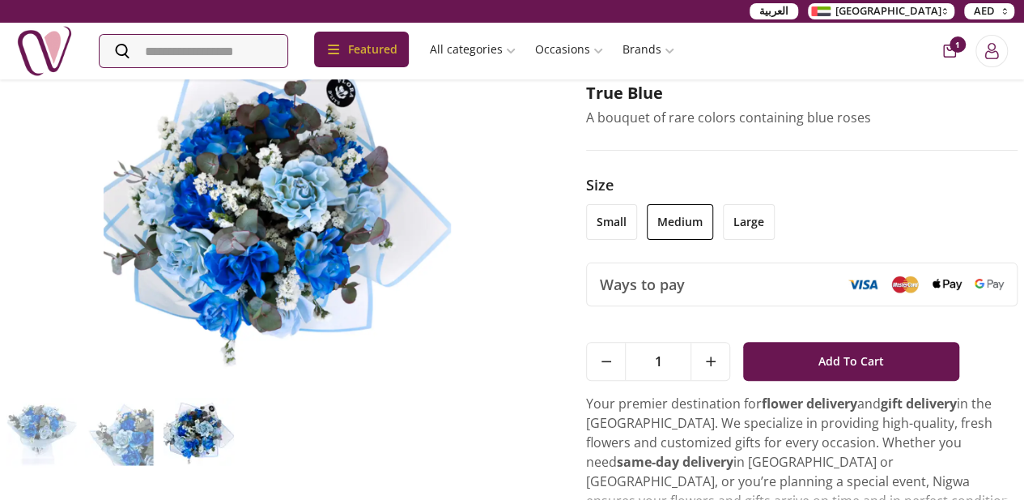
scroll to position [128, 0]
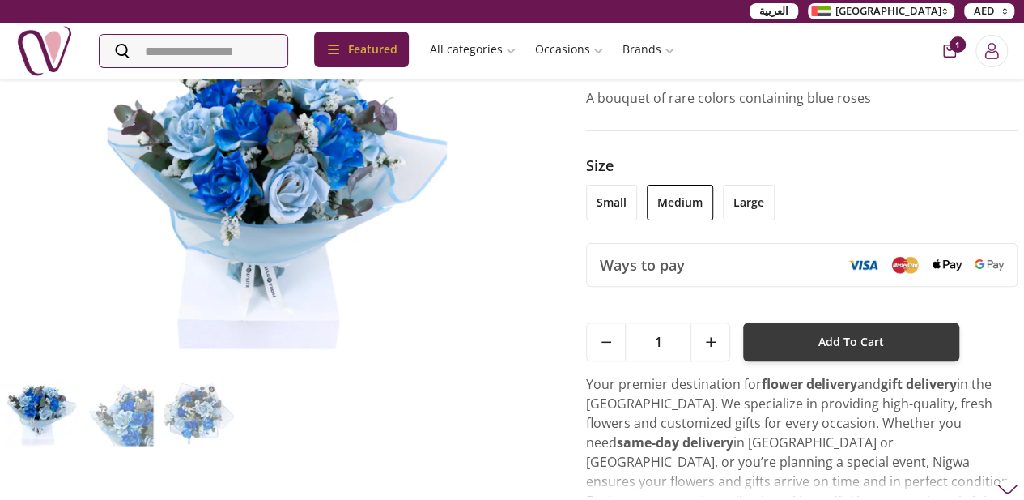
click at [803, 357] on button "Add To Cart" at bounding box center [850, 341] width 215 height 39
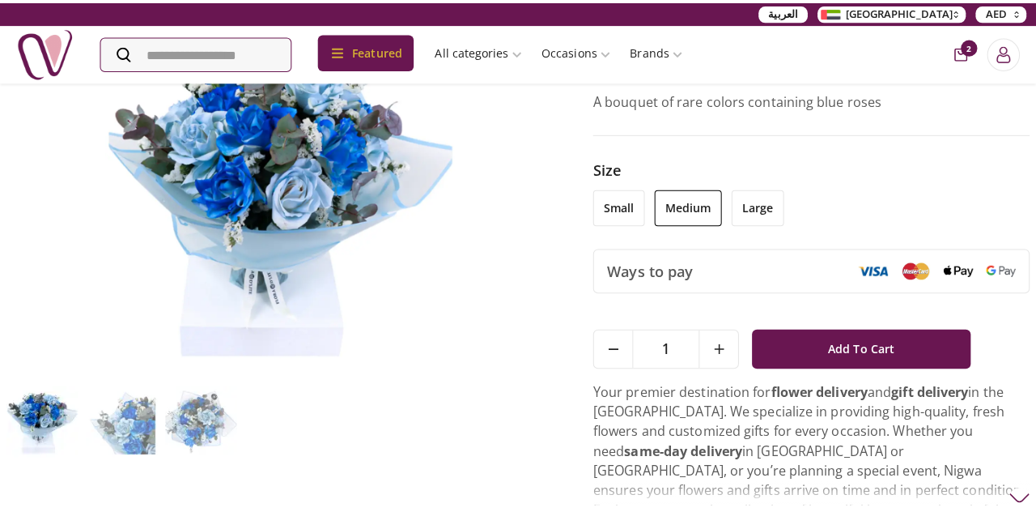
scroll to position [0, 0]
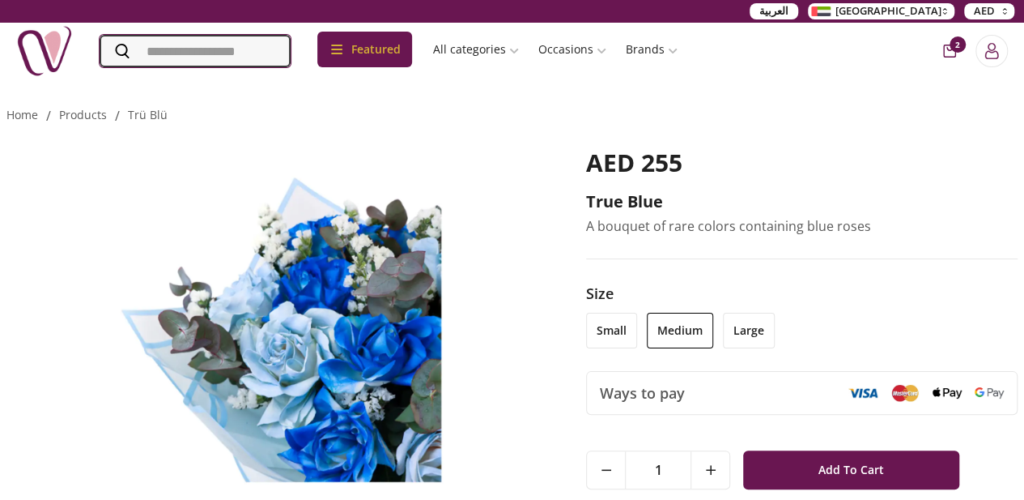
click at [249, 53] on input "Search" at bounding box center [195, 51] width 191 height 32
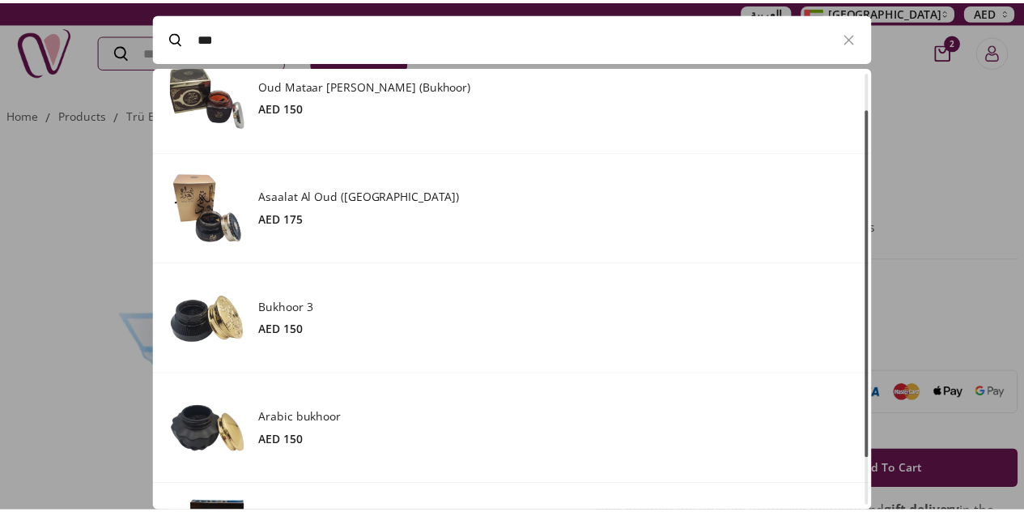
scroll to position [107, 0]
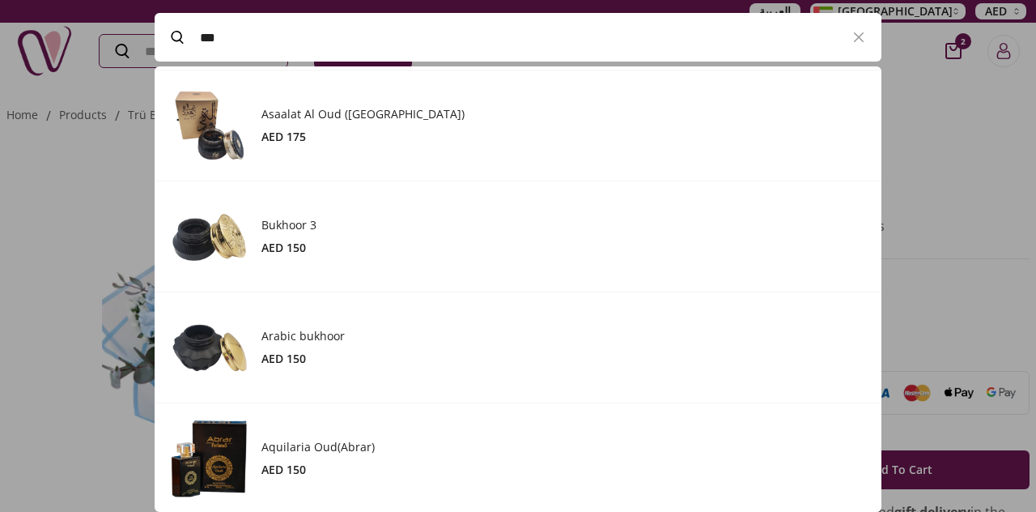
click at [217, 473] on img at bounding box center [210, 458] width 78 height 78
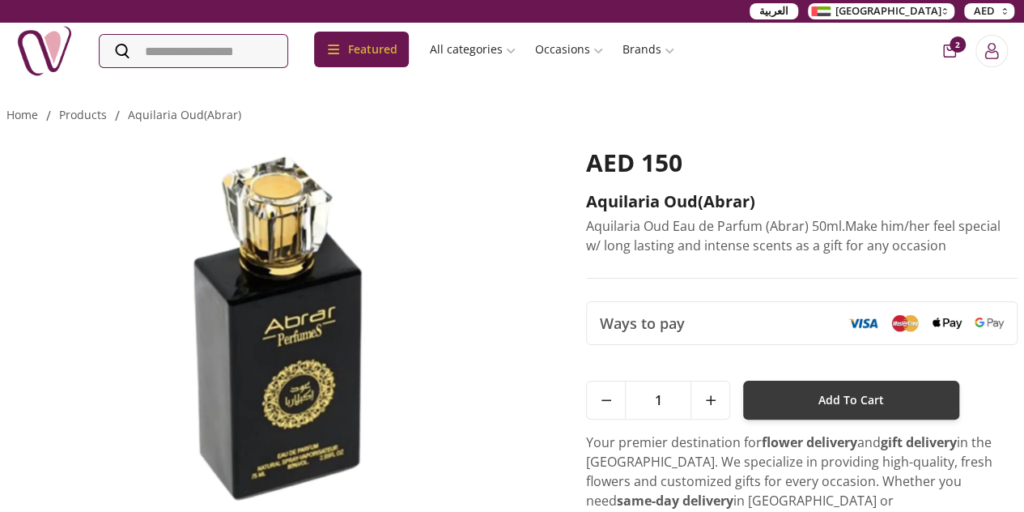
click at [815, 411] on button "Add To Cart" at bounding box center [850, 400] width 215 height 39
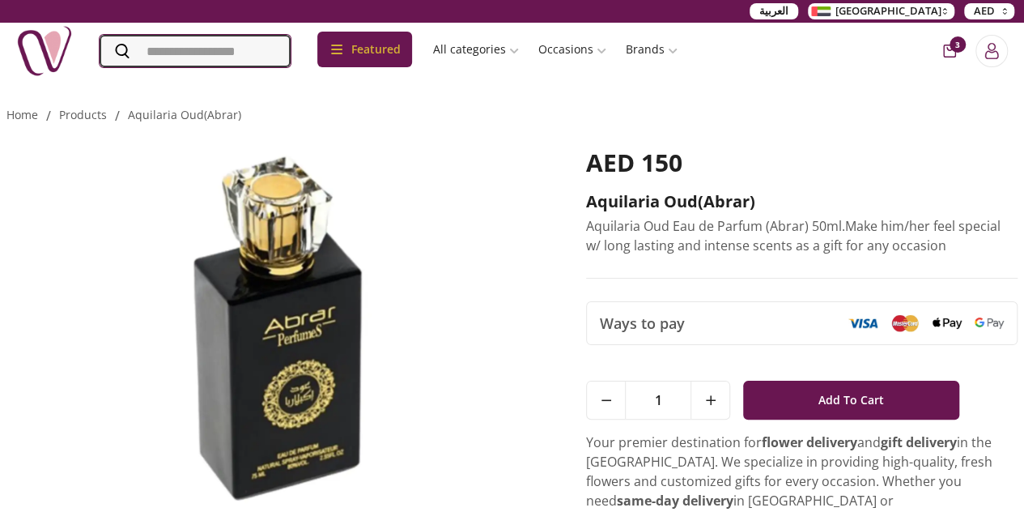
click at [291, 54] on input "Search" at bounding box center [195, 51] width 191 height 32
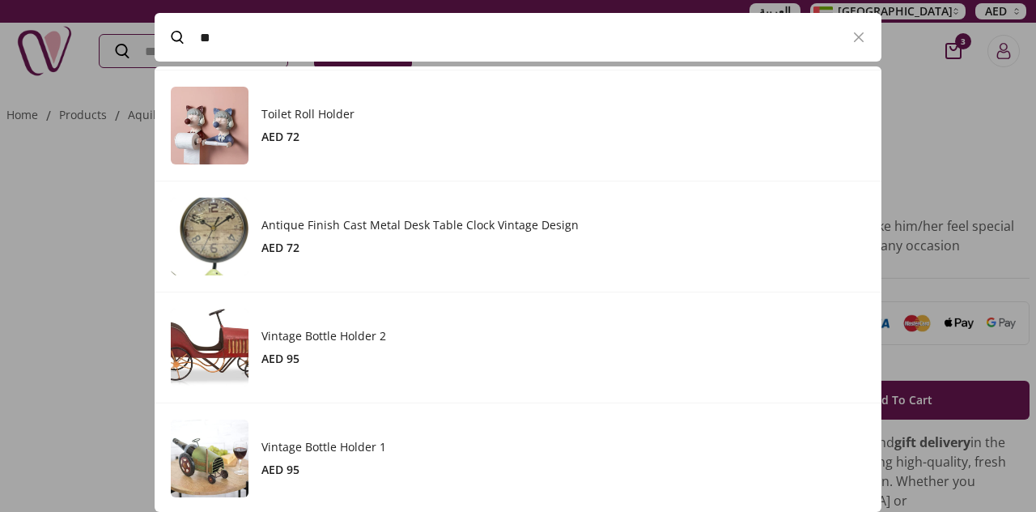
type input "*"
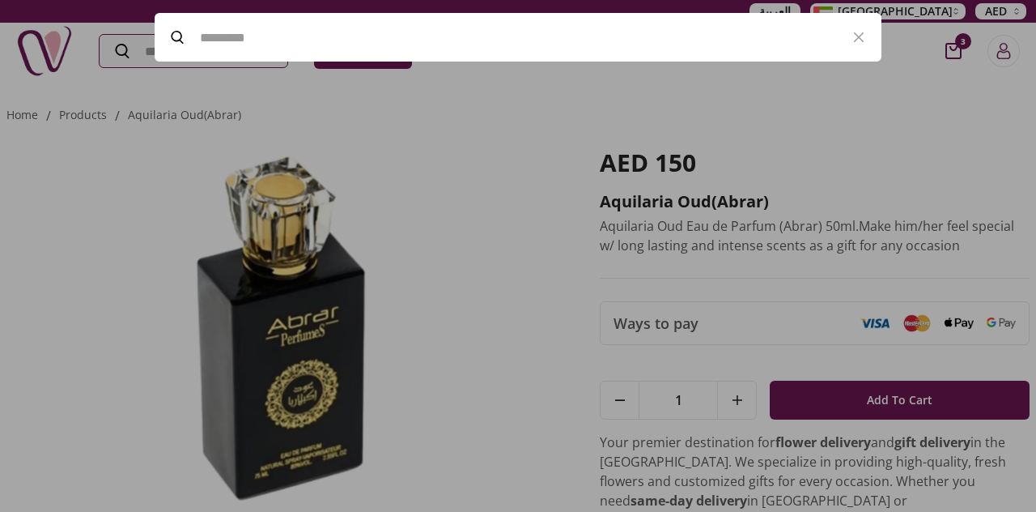
type input "*"
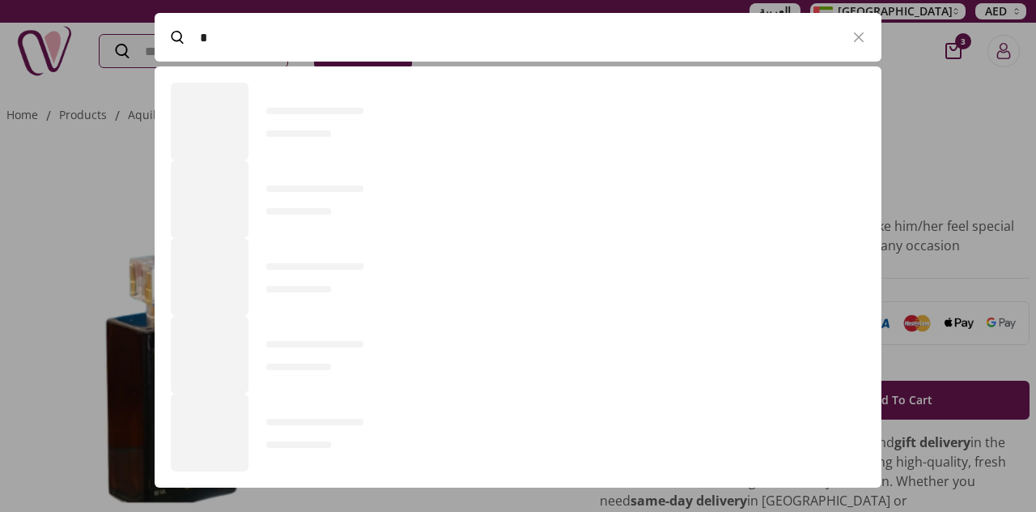
scroll to position [1, 1]
type input "****"
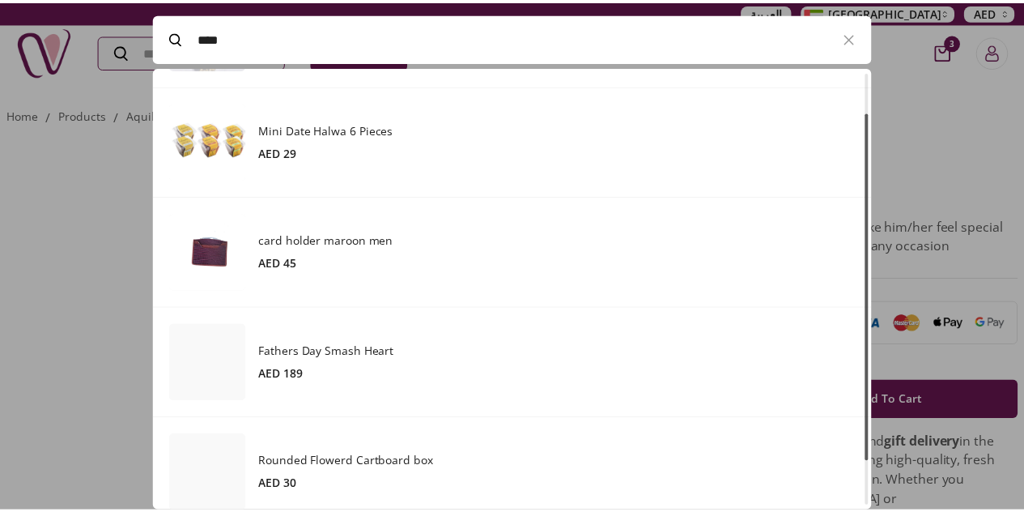
scroll to position [107, 0]
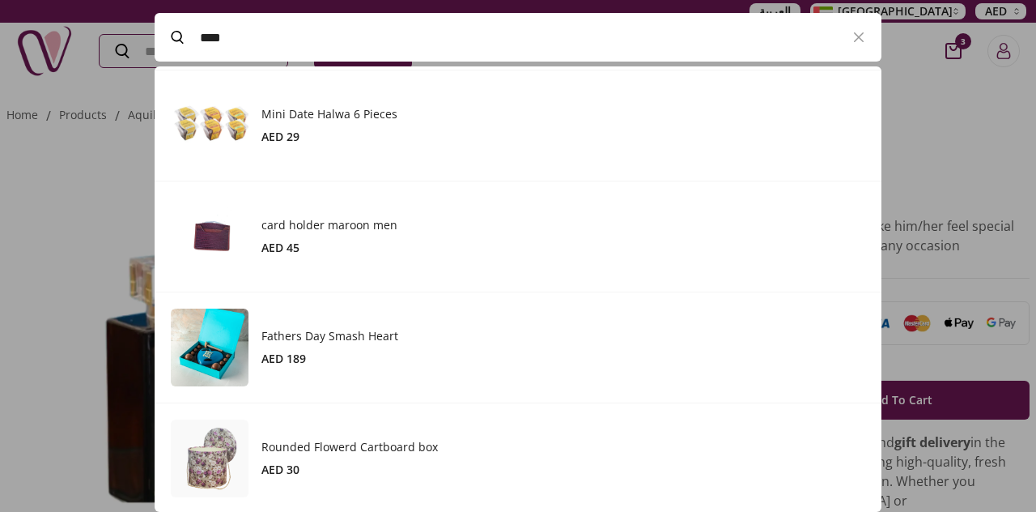
click at [1001, 308] on div at bounding box center [518, 256] width 1036 height 512
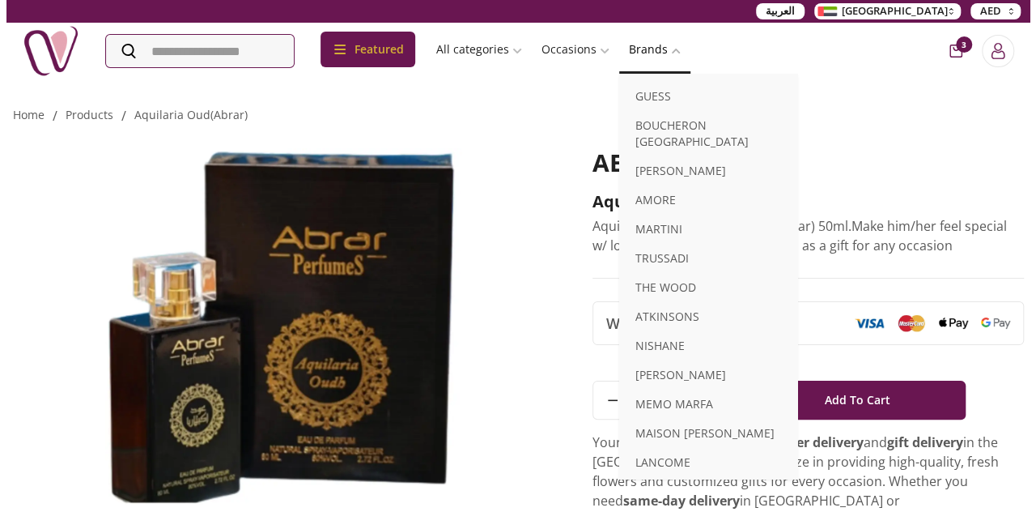
scroll to position [793, 0]
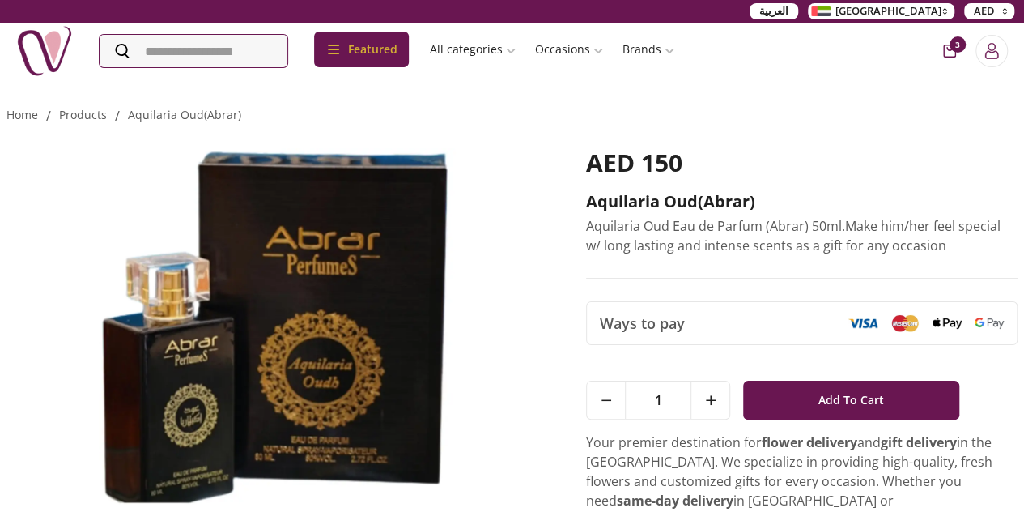
click at [943, 51] on icon "cart-button" at bounding box center [949, 51] width 13 height 13
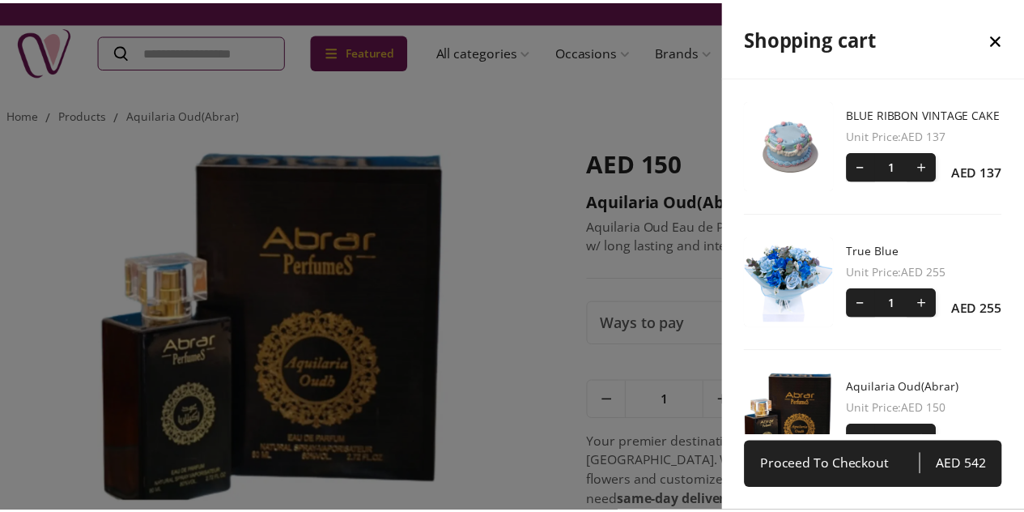
scroll to position [6, 6]
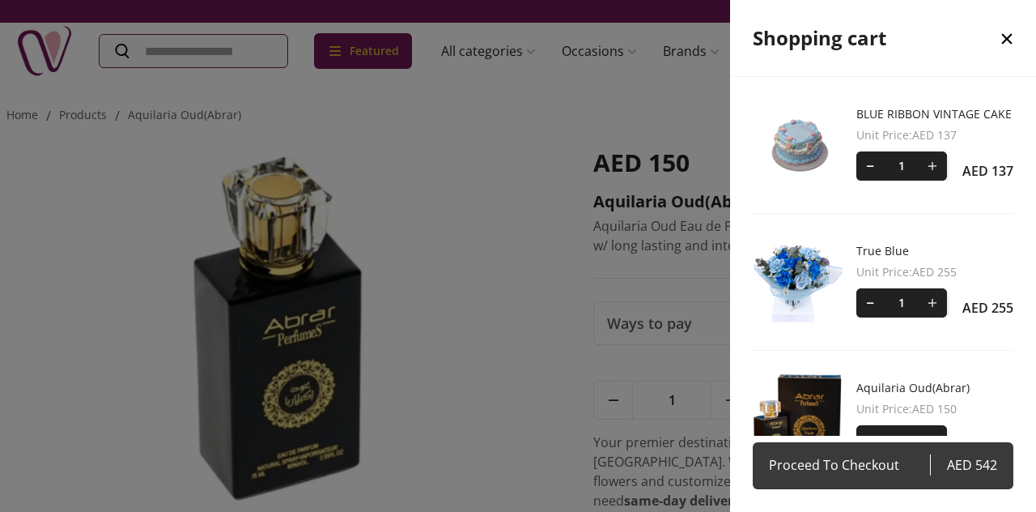
click at [923, 462] on span "Proceed To Checkout" at bounding box center [849, 464] width 161 height 23
select select "**********"
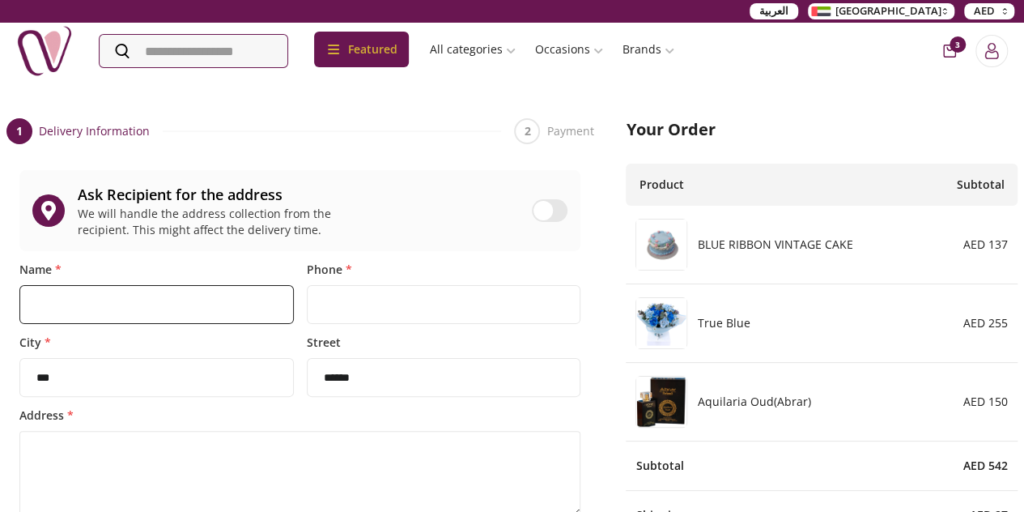
click at [183, 324] on input "Name *" at bounding box center [156, 304] width 274 height 39
type input "**********"
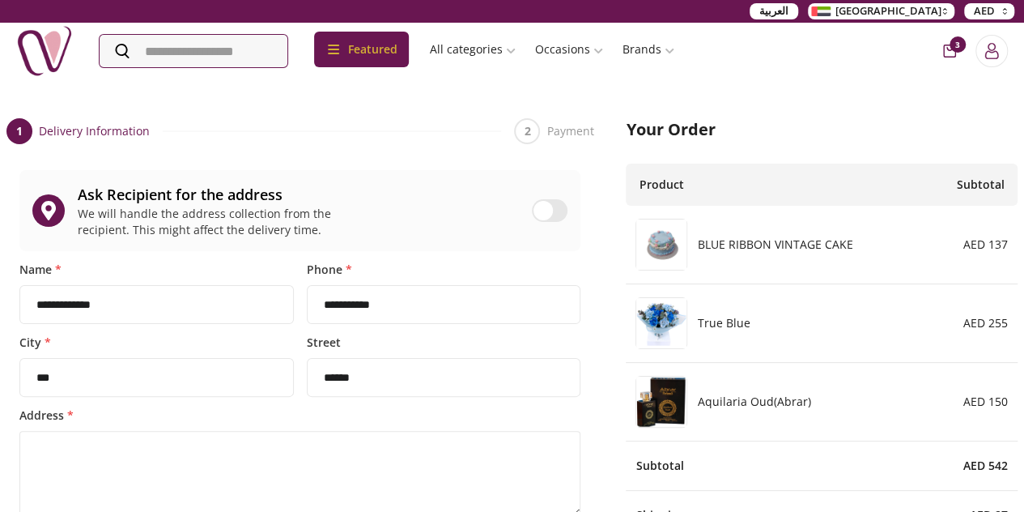
type textarea "**********"
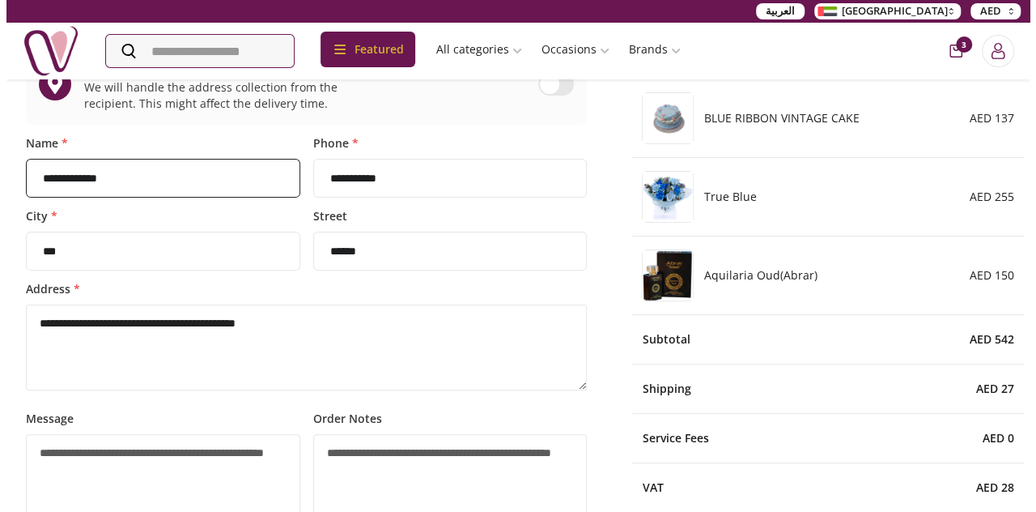
scroll to position [125, 0]
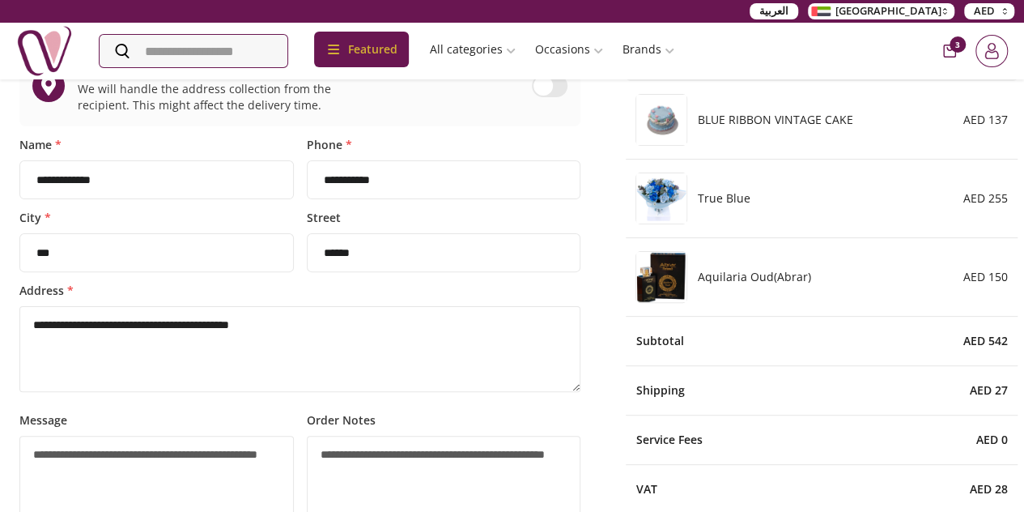
click at [991, 66] on button "Login" at bounding box center [992, 51] width 32 height 32
click at [518, 256] on icon "Close panel" at bounding box center [512, 256] width 16 height 16
click at [985, 41] on button "Login" at bounding box center [992, 51] width 32 height 32
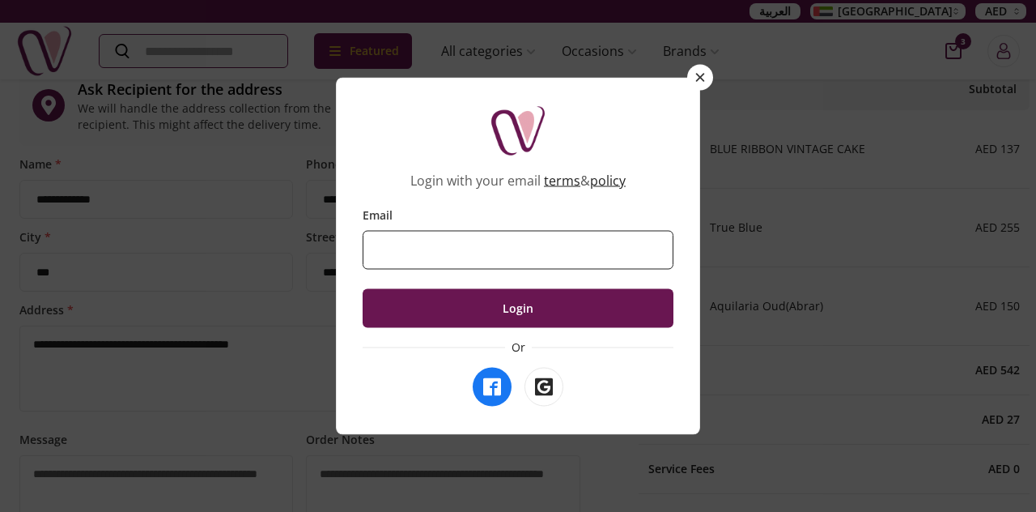
click at [483, 265] on input "Email" at bounding box center [518, 250] width 311 height 39
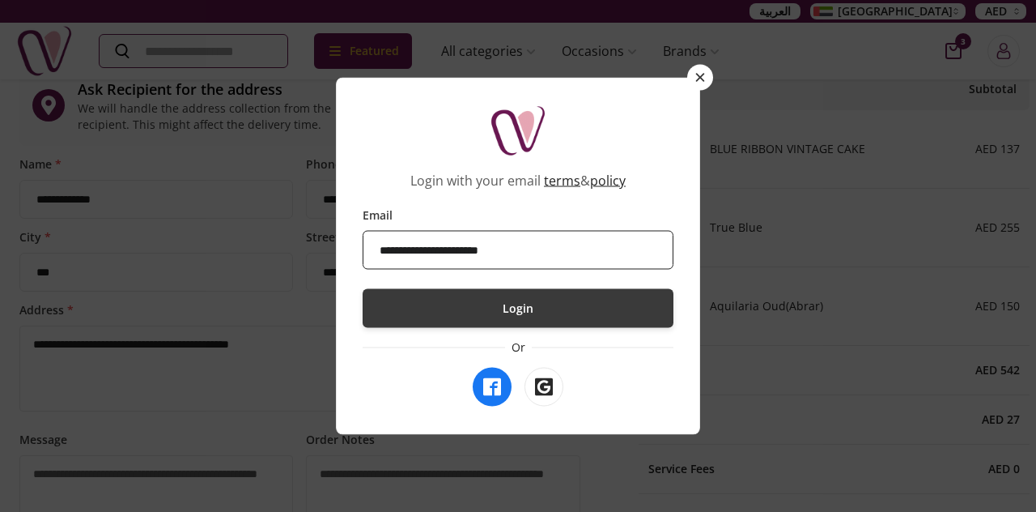
type input "**********"
click at [518, 302] on button "Login" at bounding box center [518, 308] width 311 height 39
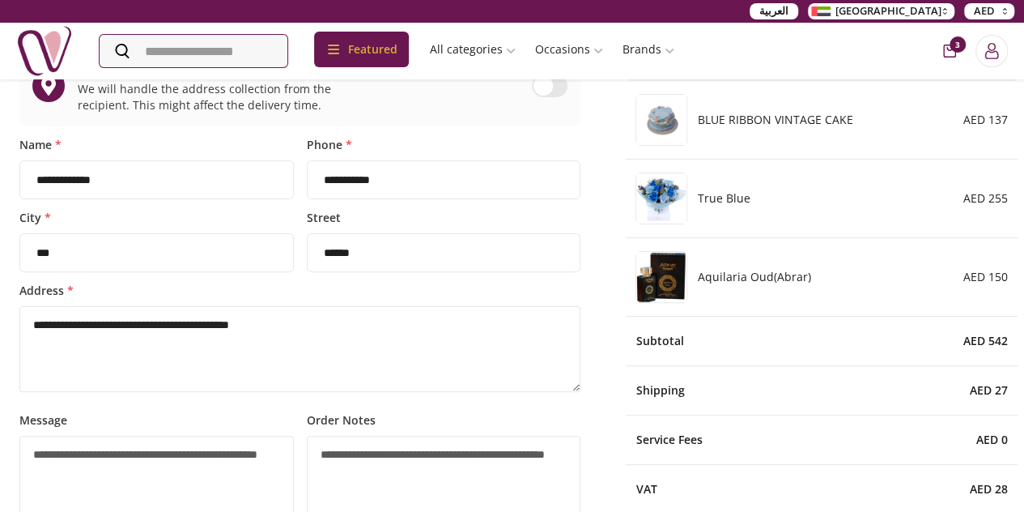
click at [695, 78] on div "**********" at bounding box center [512, 256] width 364 height 357
click at [990, 48] on icon "Login" at bounding box center [992, 51] width 16 height 16
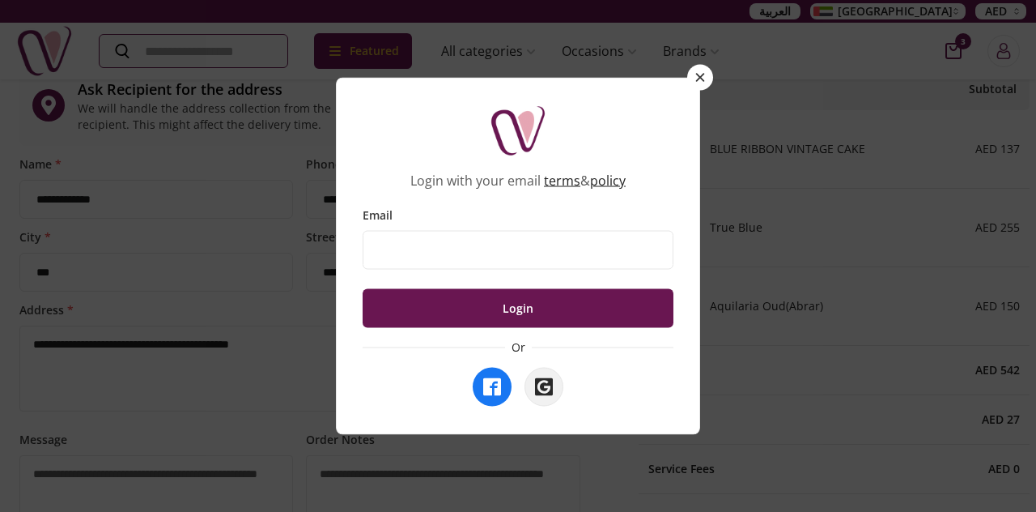
click at [542, 394] on icon "Login with Google" at bounding box center [544, 387] width 18 height 18
click at [541, 386] on icon "Login with Google" at bounding box center [544, 387] width 18 height 18
click at [559, 378] on button "Login with Google" at bounding box center [544, 387] width 39 height 39
click at [490, 370] on button "Login with Facebook" at bounding box center [492, 387] width 39 height 39
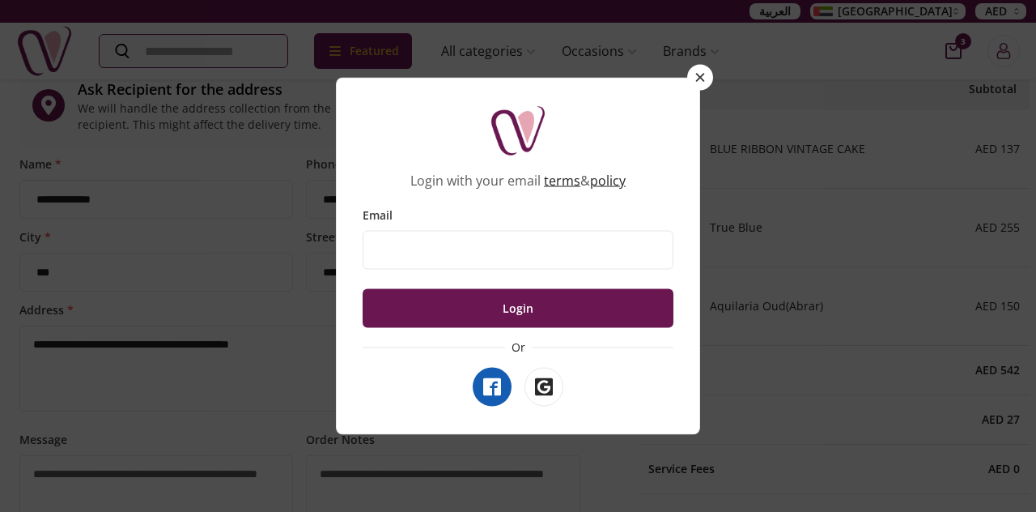
click at [494, 382] on icon "Login with Facebook" at bounding box center [492, 387] width 18 height 18
click at [539, 388] on icon "Login with Google" at bounding box center [544, 387] width 18 height 18
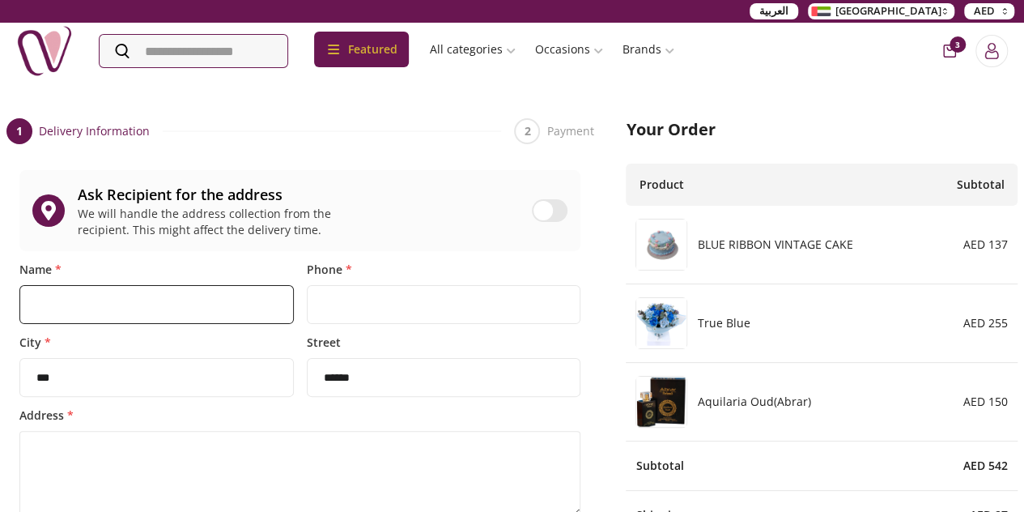
click at [155, 315] on input "Name *" at bounding box center [156, 304] width 274 height 39
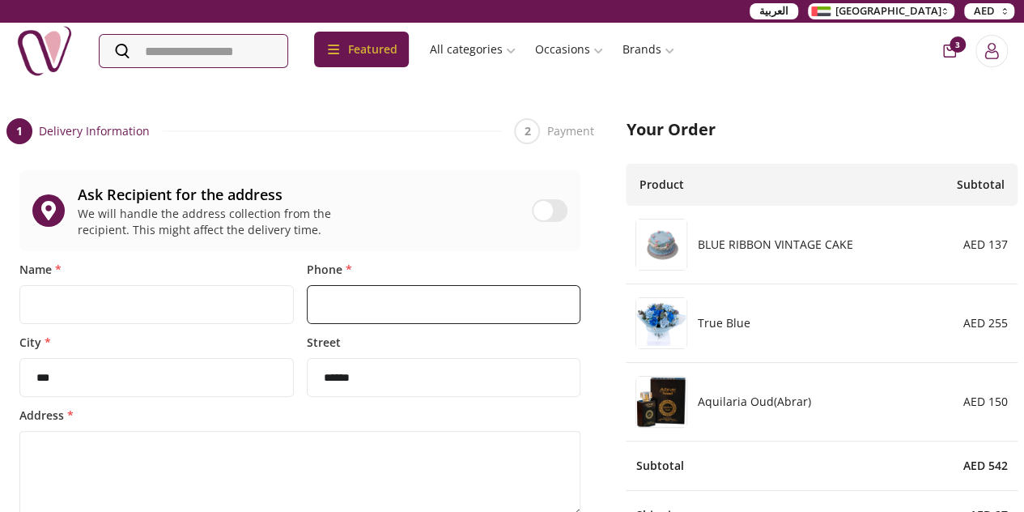
click at [351, 324] on input "Phone *" at bounding box center [444, 304] width 274 height 39
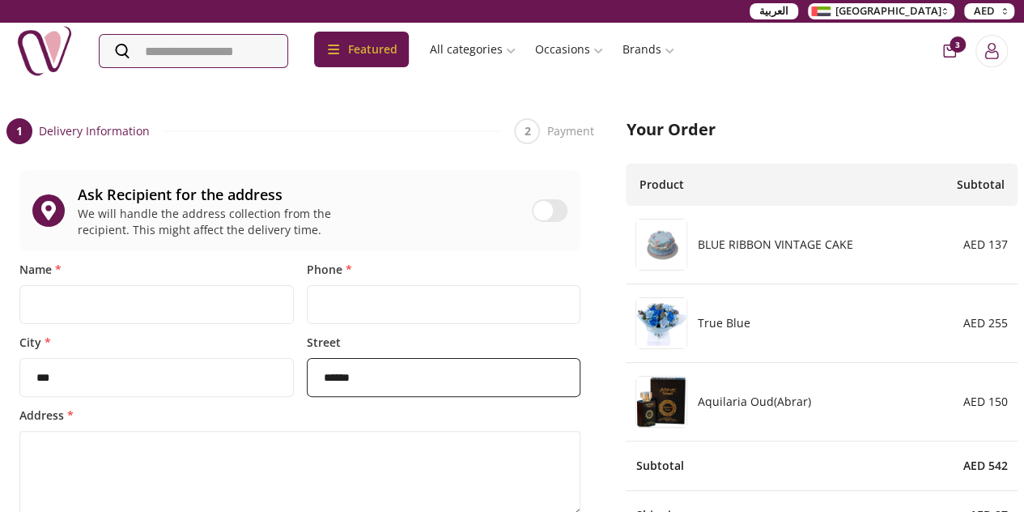
click at [336, 392] on select "****** *****" at bounding box center [444, 377] width 274 height 39
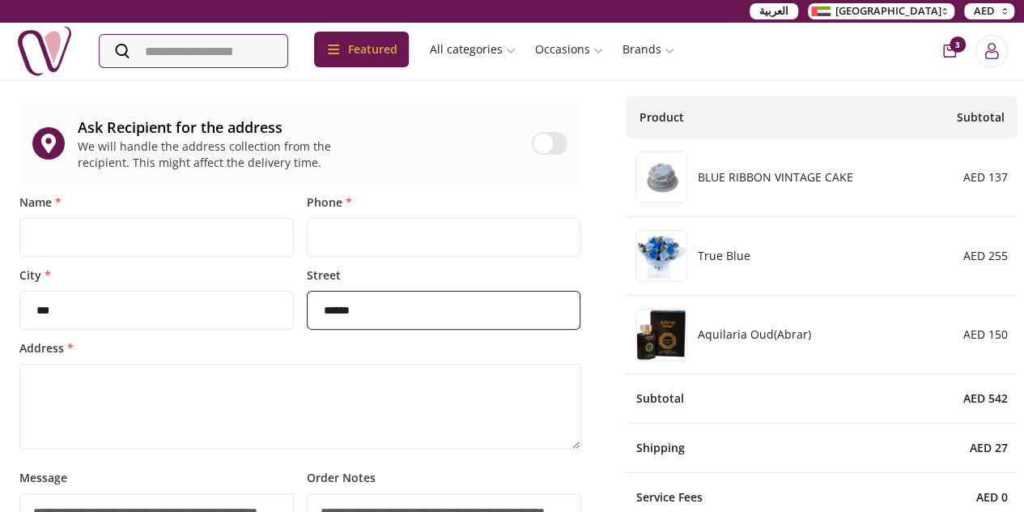
scroll to position [79, 0]
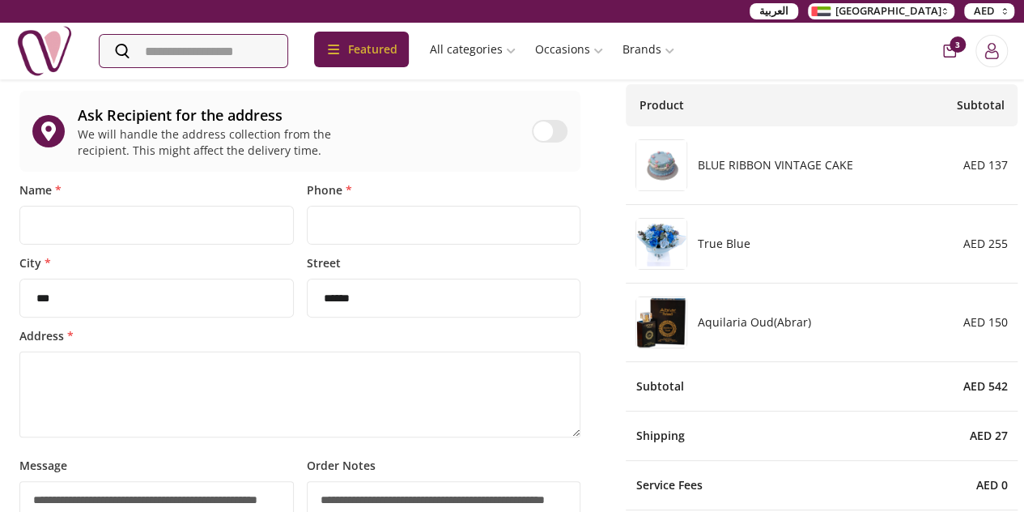
click at [668, 190] on img at bounding box center [661, 165] width 50 height 50
